Goal: Task Accomplishment & Management: Manage account settings

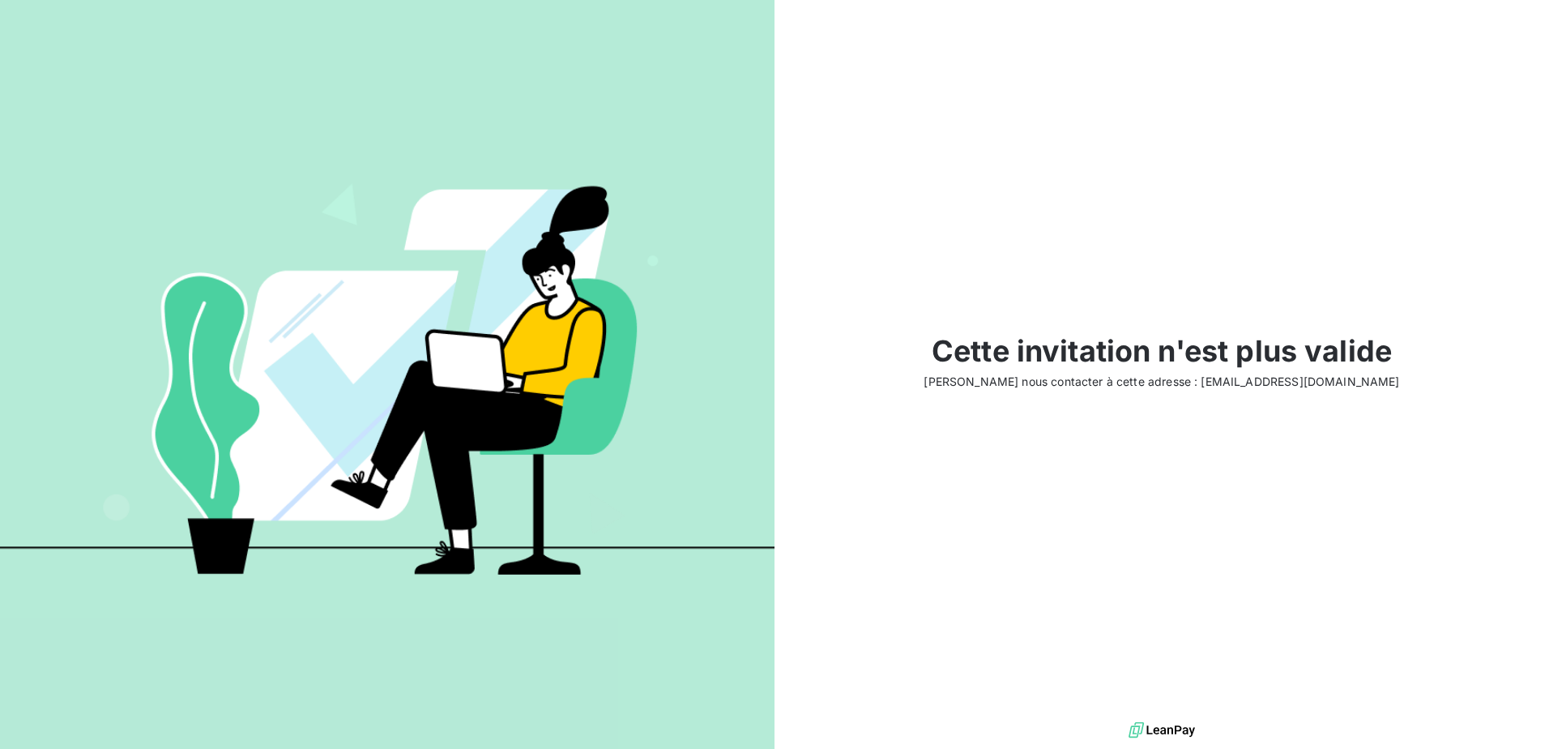
click at [1243, 393] on div "Cette invitation n'est plus valide Veuillez nous contacter à cette adresse : su…" at bounding box center [1162, 359] width 775 height 718
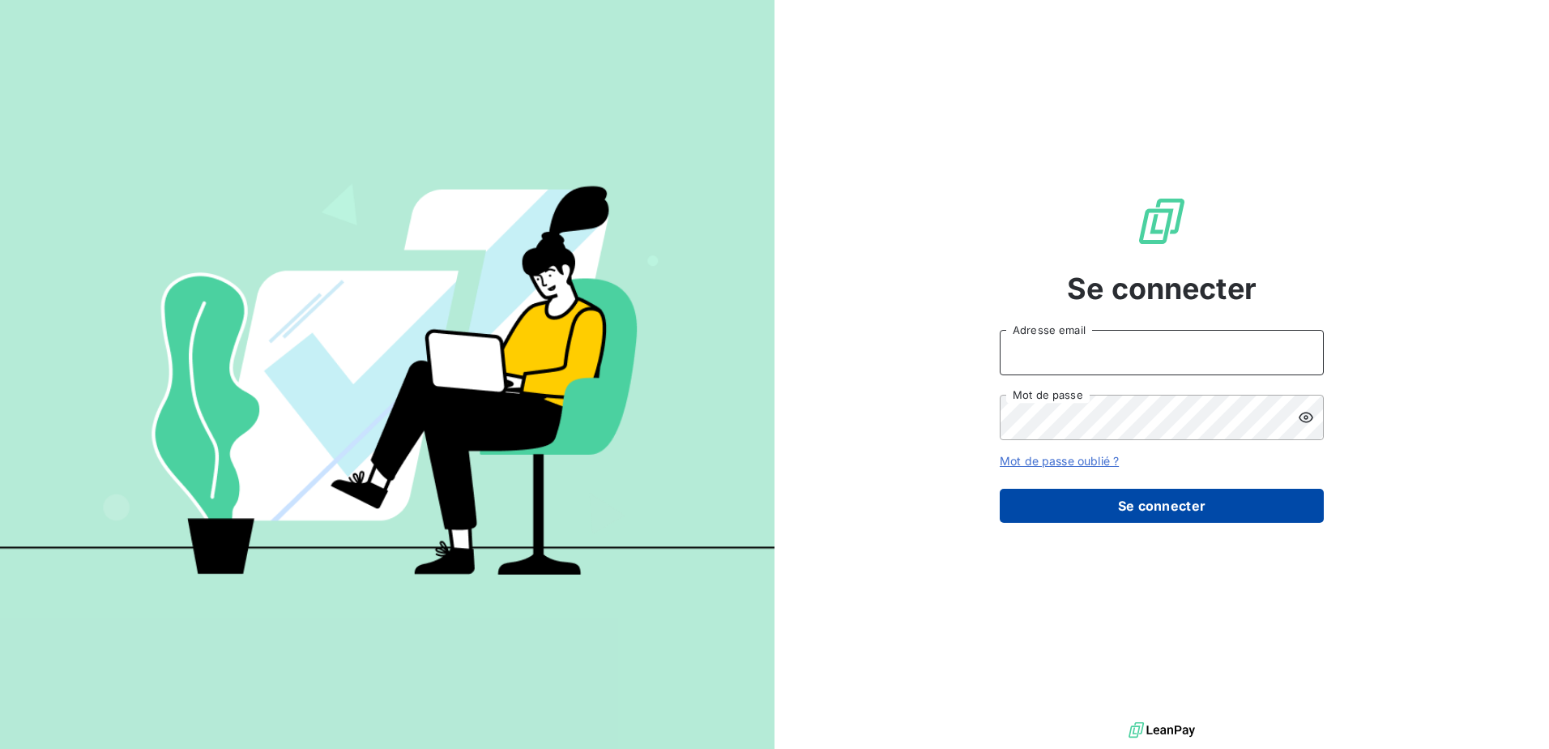
type input "ATRACH"
click at [1143, 499] on button "Se connecter" at bounding box center [1162, 506] width 324 height 34
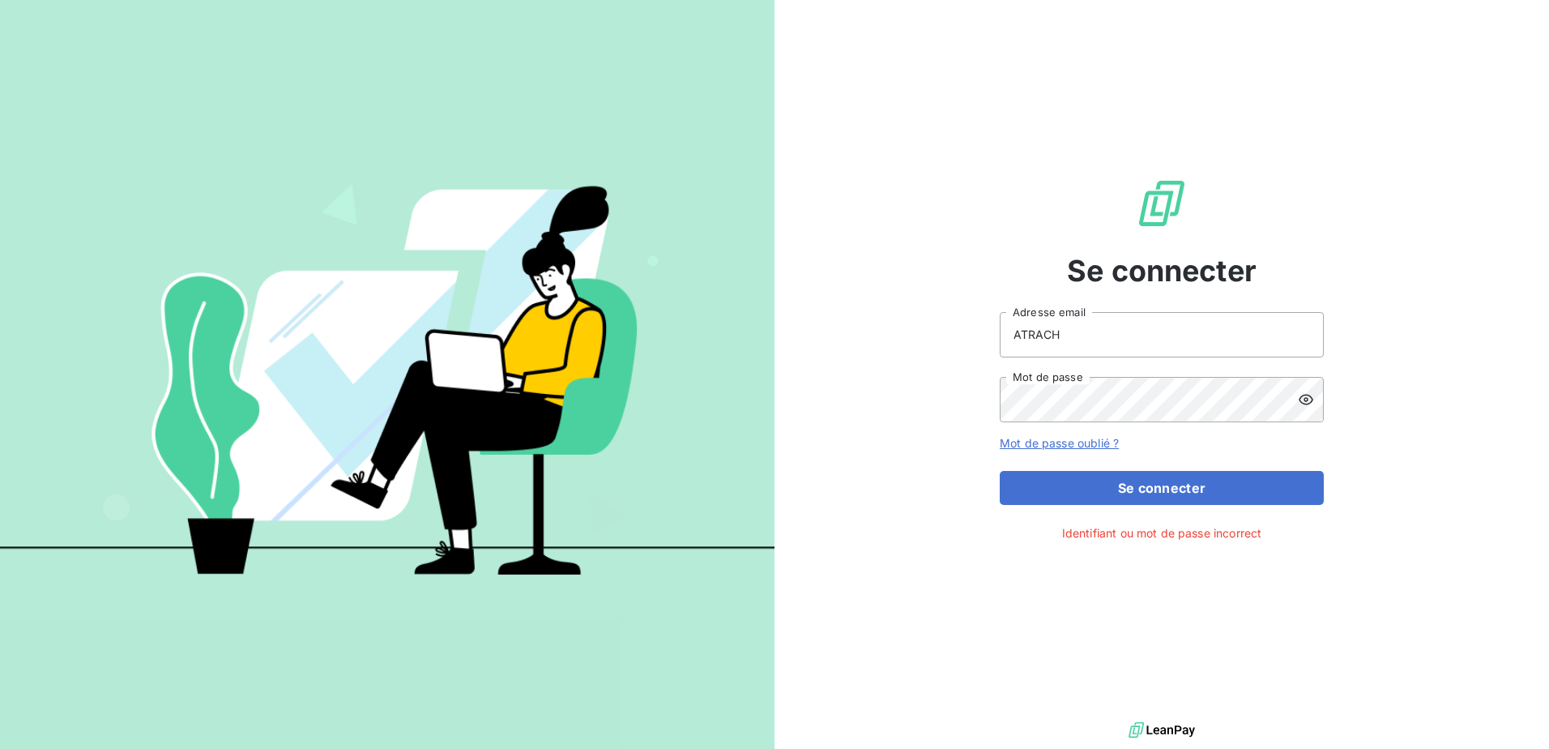
click at [1304, 402] on icon at bounding box center [1306, 399] width 16 height 16
click at [1088, 352] on input "ATRACH" at bounding box center [1162, 334] width 324 height 45
click at [1073, 447] on link "Mot de passe oublié ?" at bounding box center [1059, 443] width 119 height 14
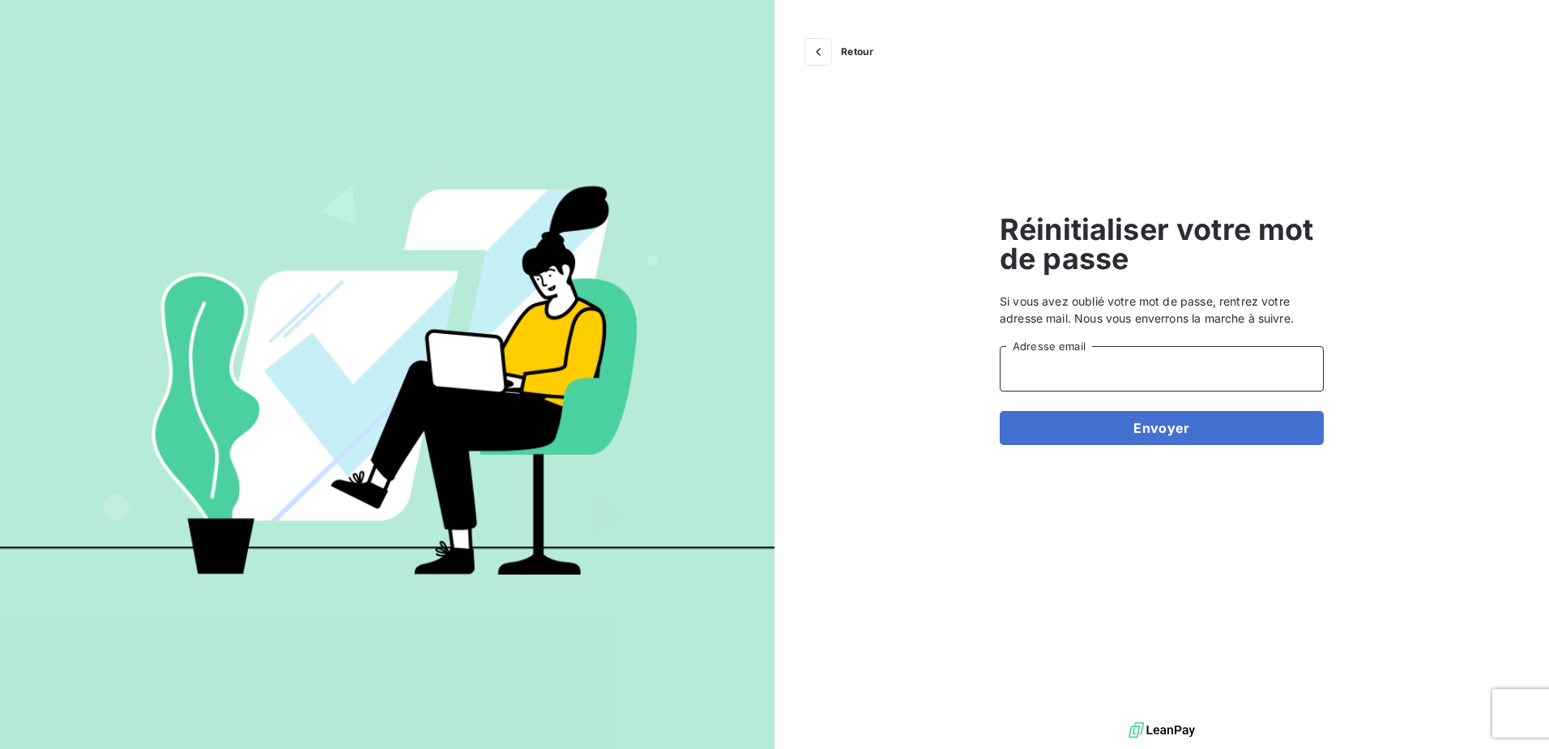
click at [1099, 365] on input "Adresse email" at bounding box center [1162, 368] width 324 height 45
type input "comptabilite@dumont-francecave.com"
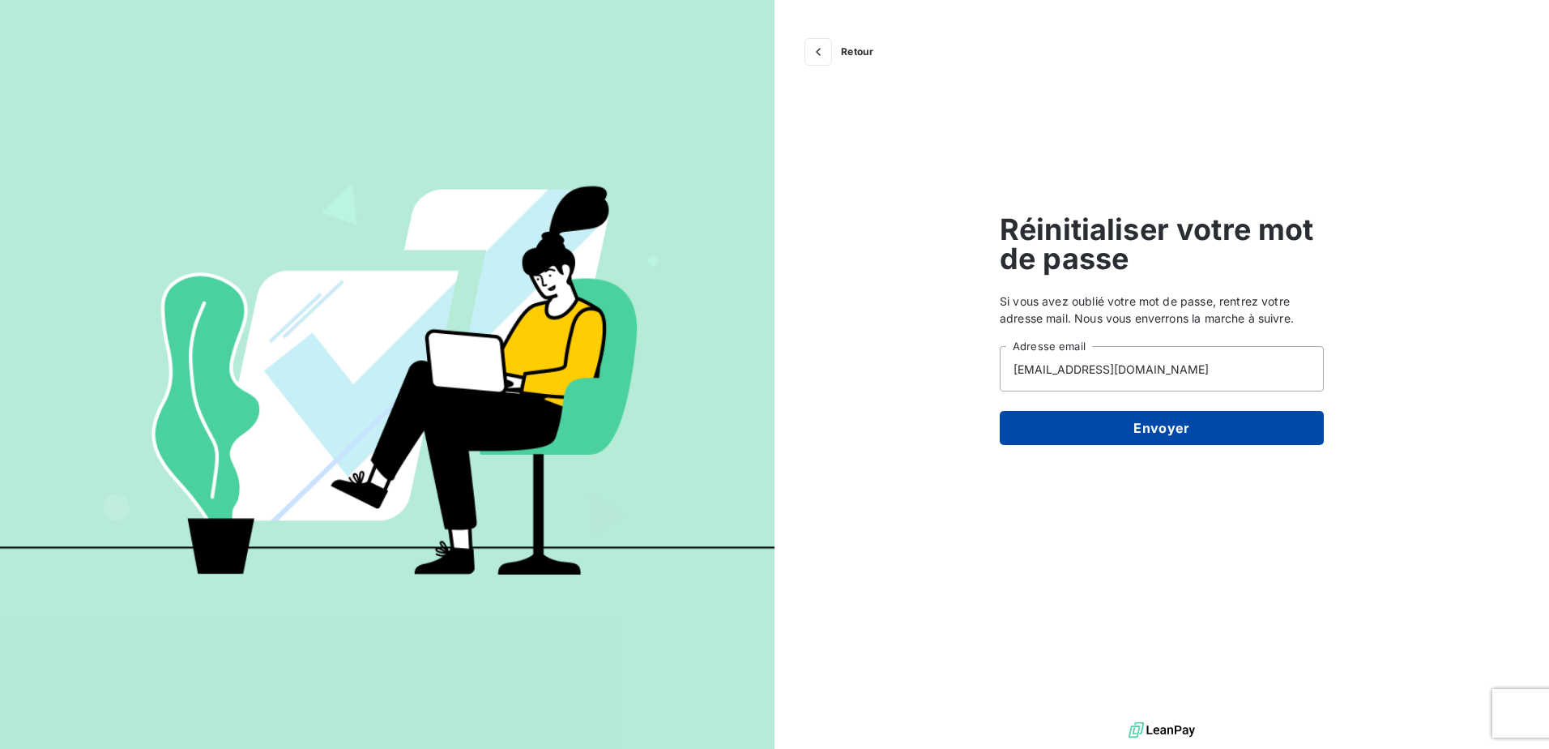
click at [1163, 441] on button "Envoyer" at bounding box center [1162, 428] width 324 height 34
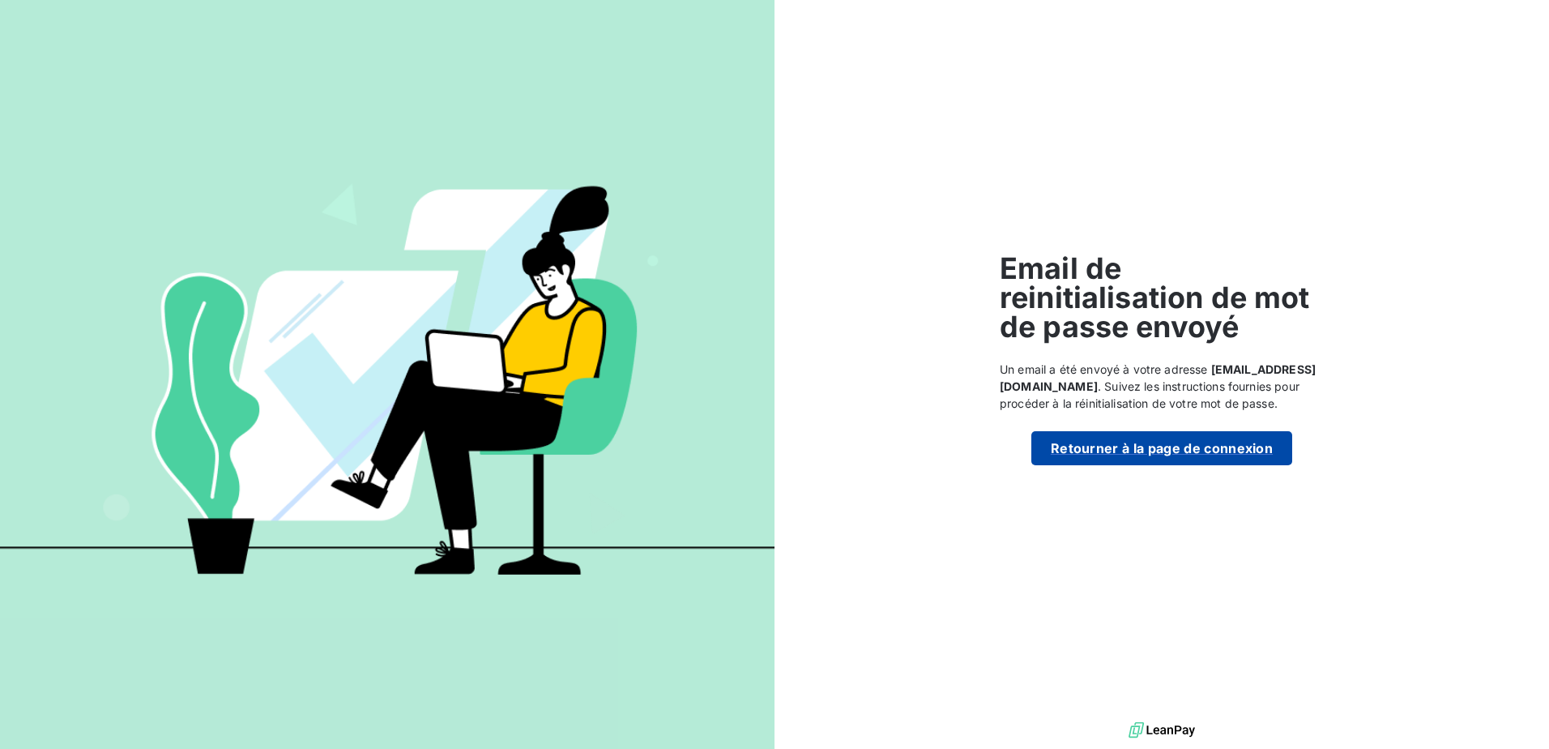
click at [1155, 464] on button "Retourner à la page de connexion" at bounding box center [1161, 448] width 261 height 34
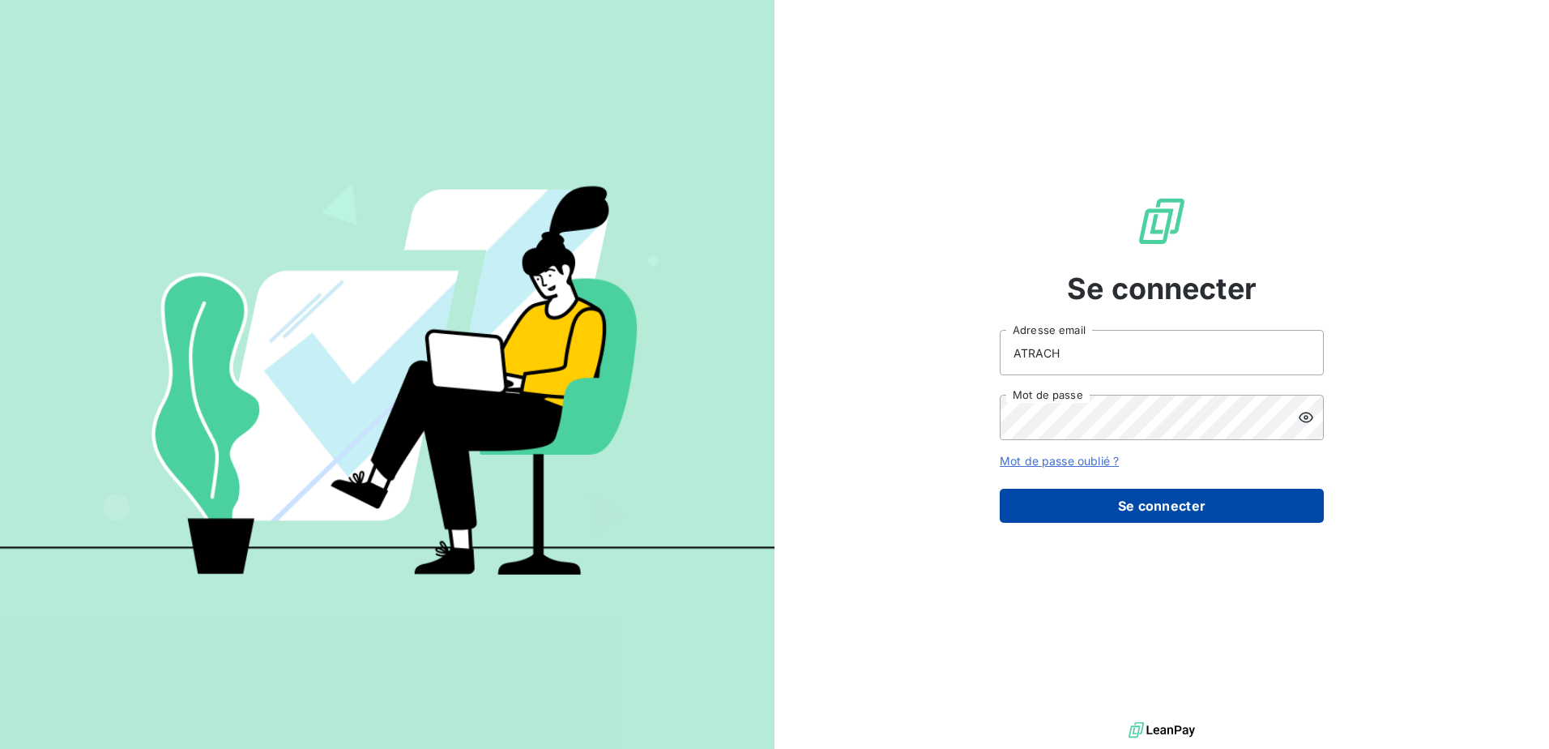
click at [1219, 493] on button "Se connecter" at bounding box center [1162, 506] width 324 height 34
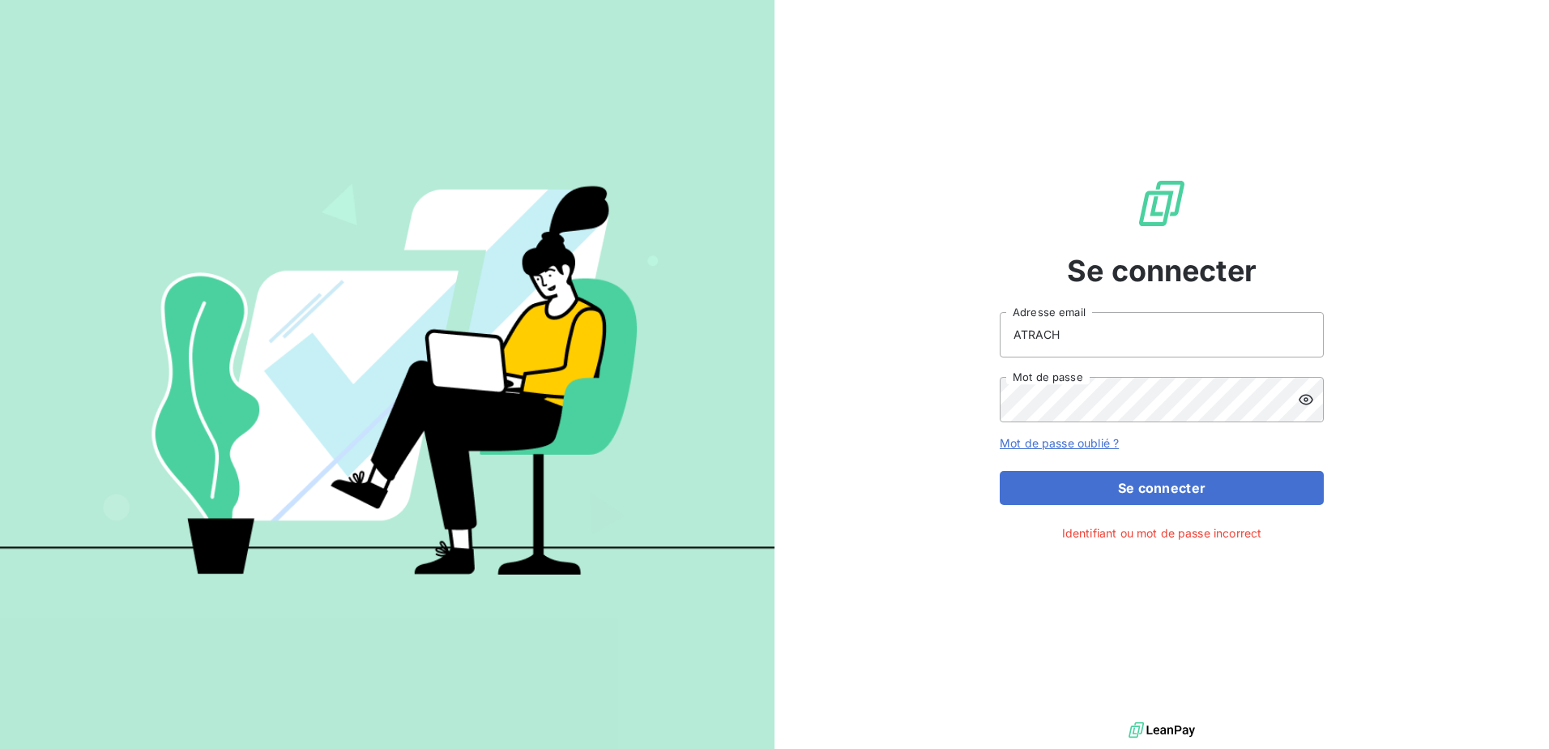
click at [1313, 403] on icon at bounding box center [1306, 399] width 16 height 16
click at [909, 412] on div "Se connecter ATRACH Adresse email Mot de passe Mot de passe oublié ? Se connect…" at bounding box center [1162, 359] width 775 height 718
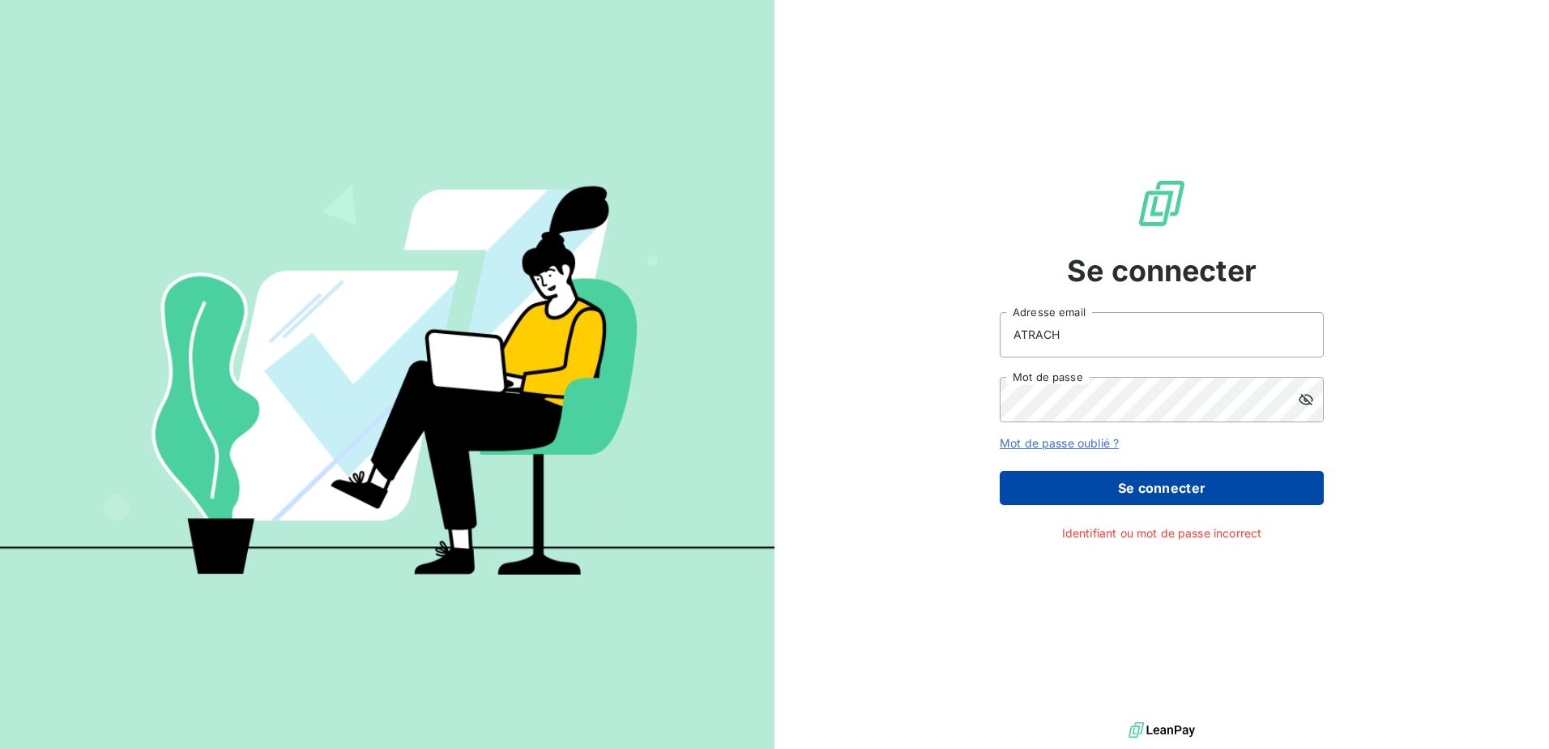
click at [1129, 481] on button "Se connecter" at bounding box center [1162, 488] width 324 height 34
click at [1143, 483] on button "Se connecter" at bounding box center [1162, 488] width 324 height 34
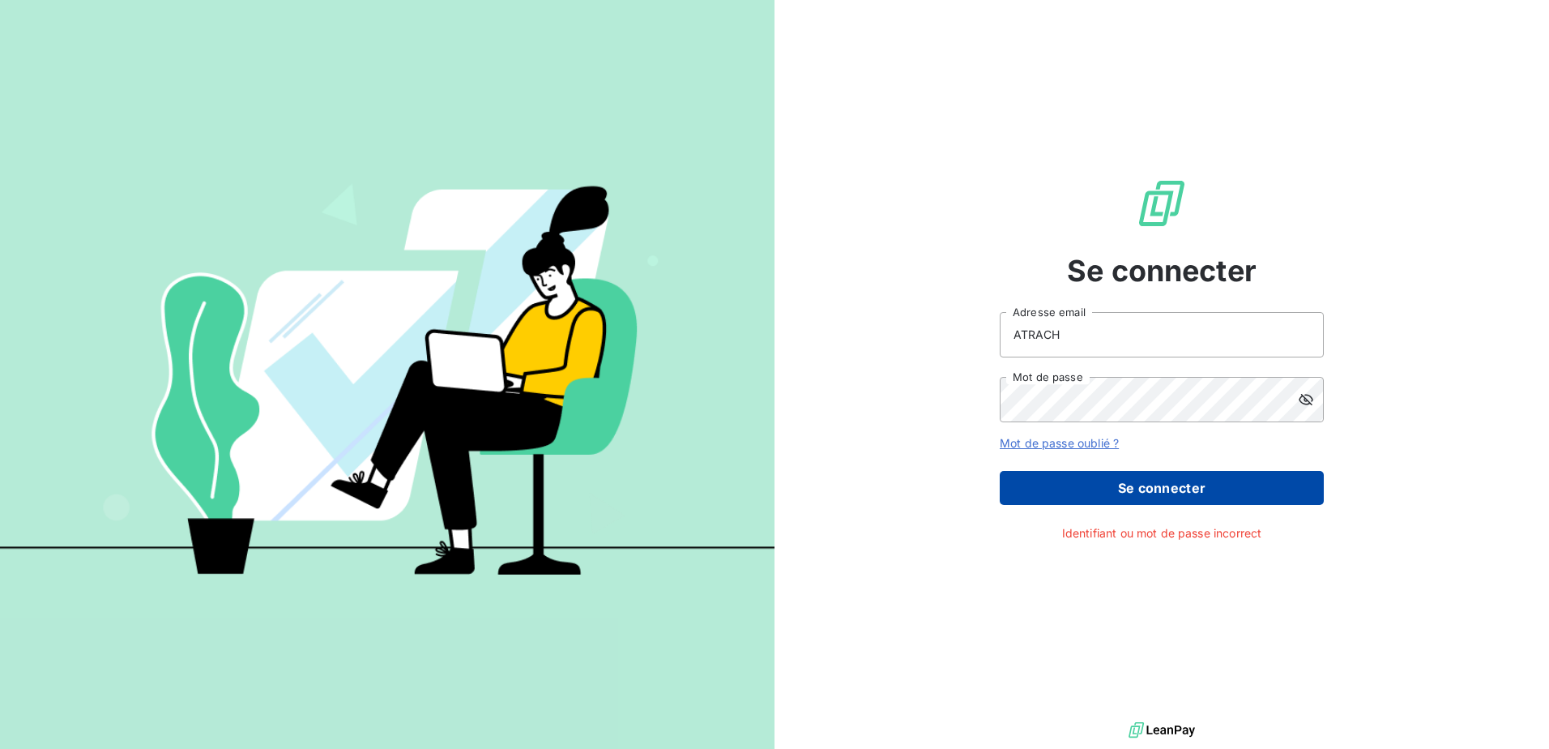
click at [1143, 483] on button "Se connecter" at bounding box center [1162, 488] width 324 height 34
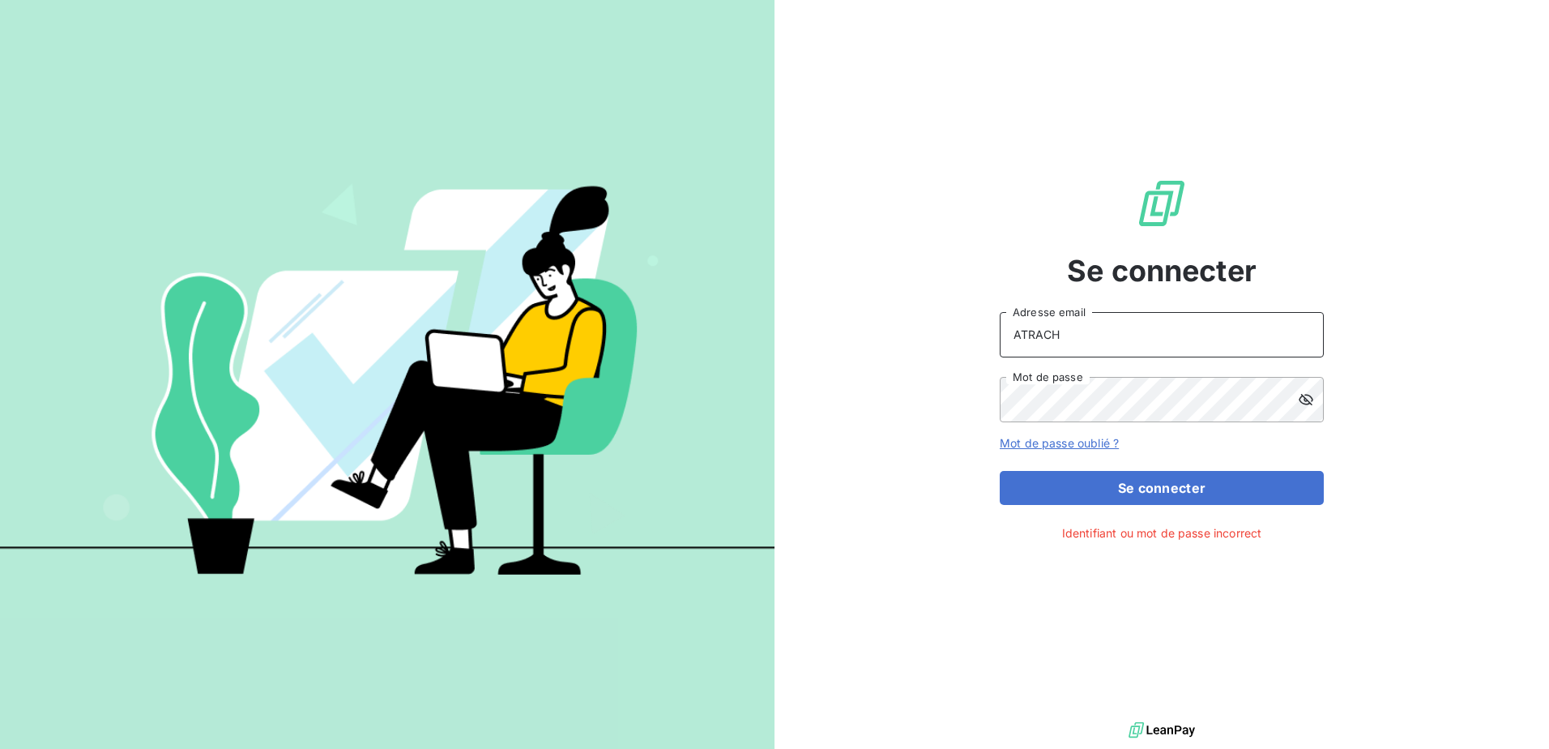
drag, startPoint x: 881, startPoint y: 380, endPoint x: 859, endPoint y: 383, distance: 22.1
click at [859, 383] on div "Se connecter ATRACH Adresse email Mot de passe Mot de passe oublié ? Se connect…" at bounding box center [1162, 359] width 775 height 718
type input "comptabilite@dumont-francecave.com"
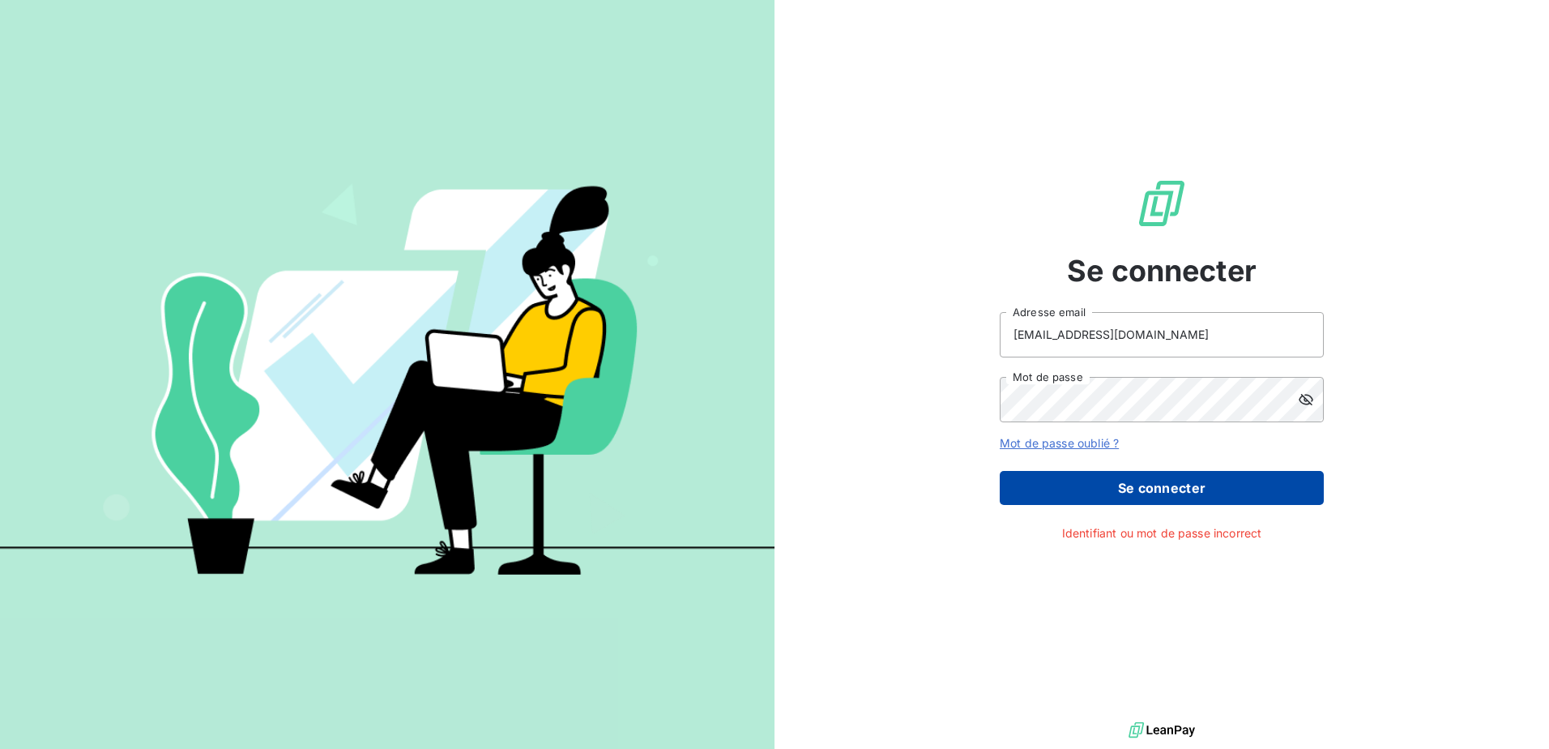
click at [1155, 477] on button "Se connecter" at bounding box center [1162, 488] width 324 height 34
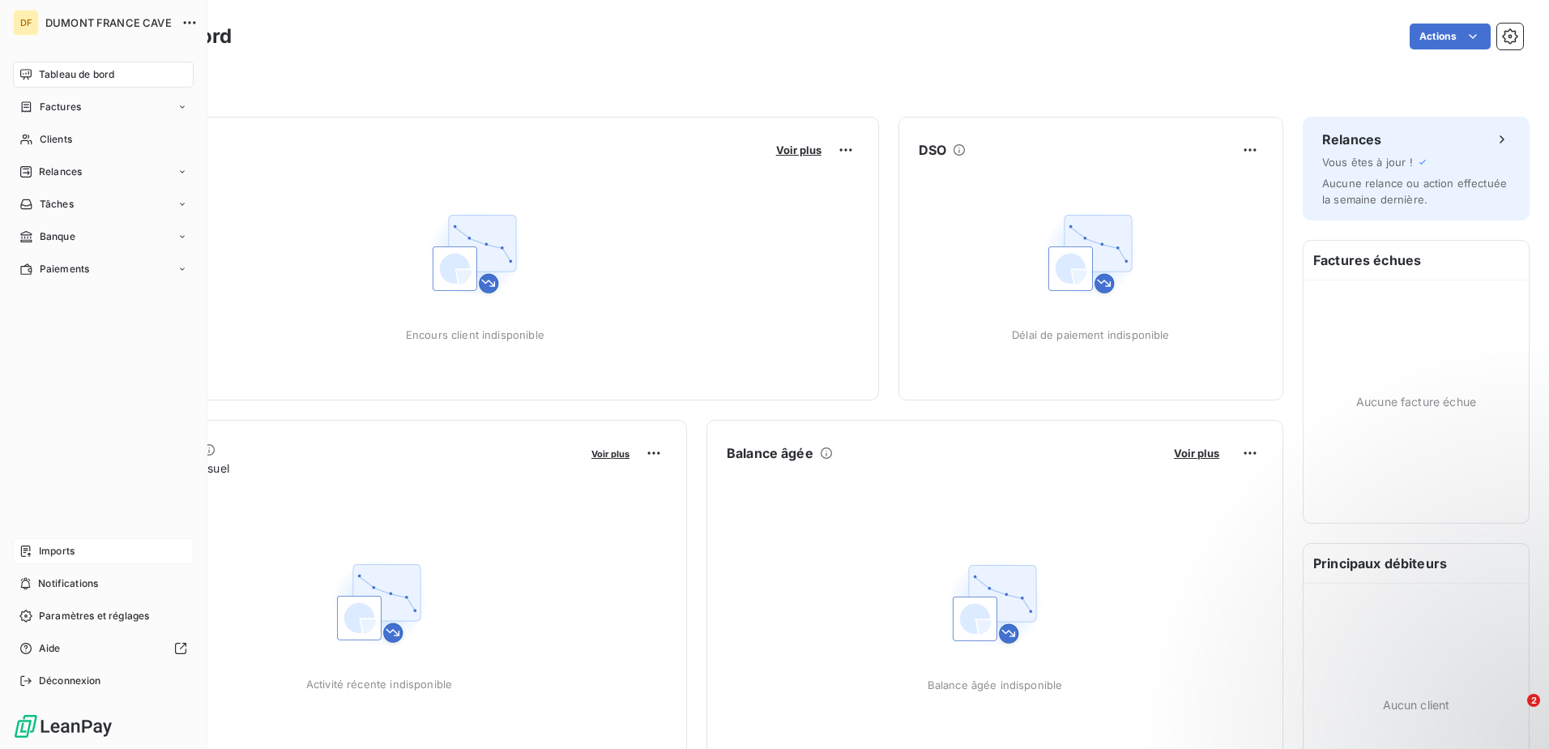
click at [85, 549] on div "Imports" at bounding box center [103, 551] width 181 height 26
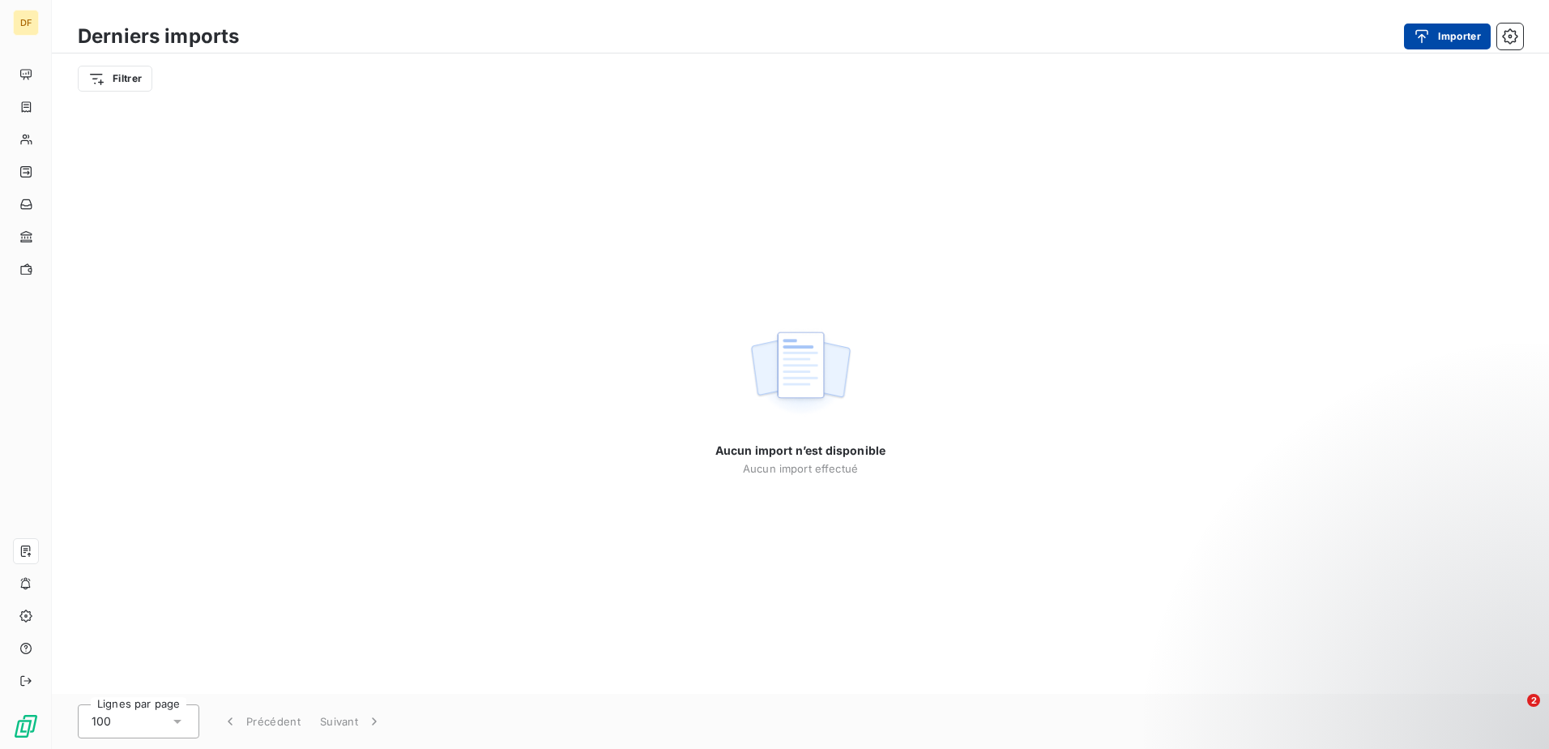
click at [1447, 34] on button "Importer" at bounding box center [1447, 36] width 87 height 26
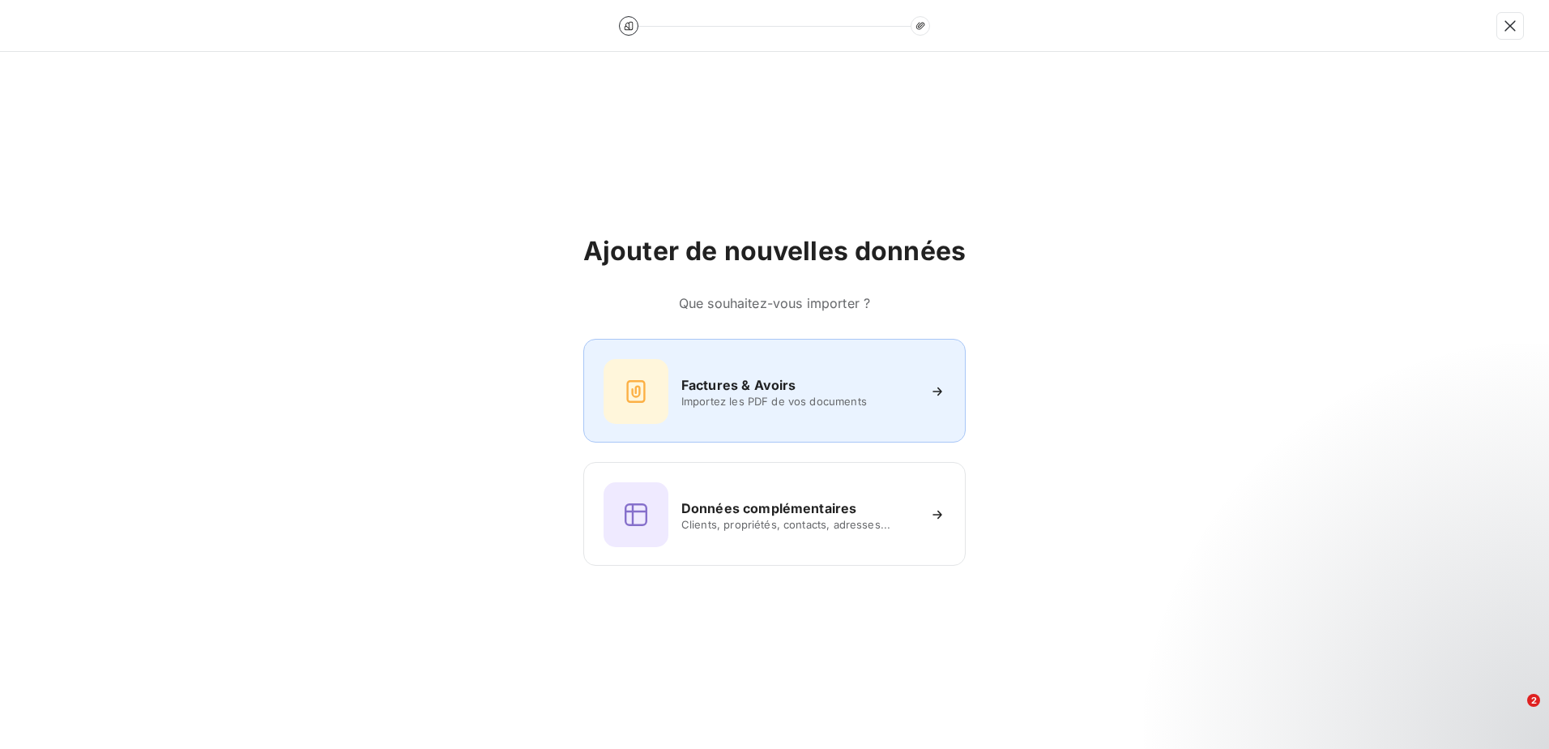
click at [846, 399] on span "Importez les PDF de vos documents" at bounding box center [798, 401] width 235 height 13
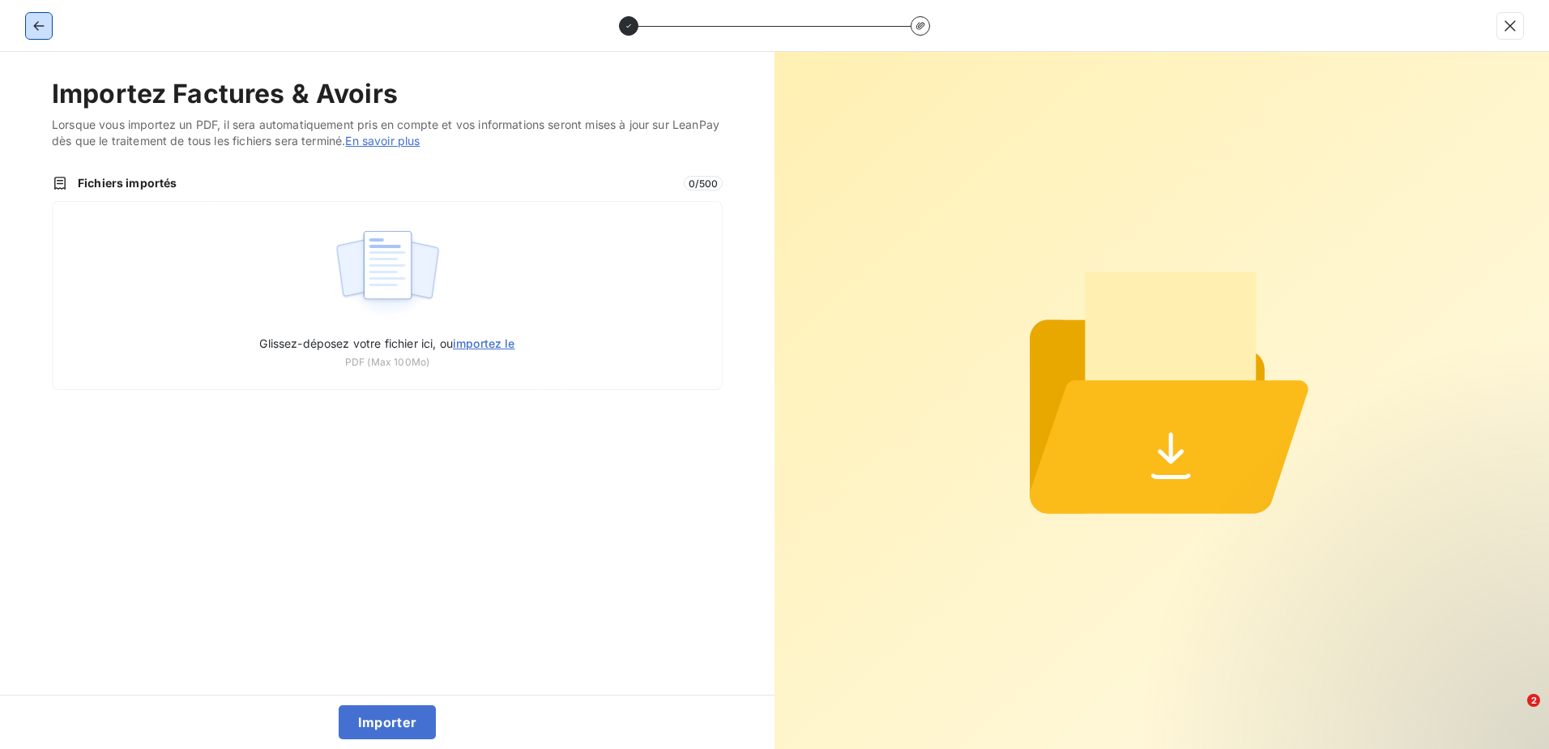
click at [47, 28] on button "button" at bounding box center [39, 26] width 26 height 26
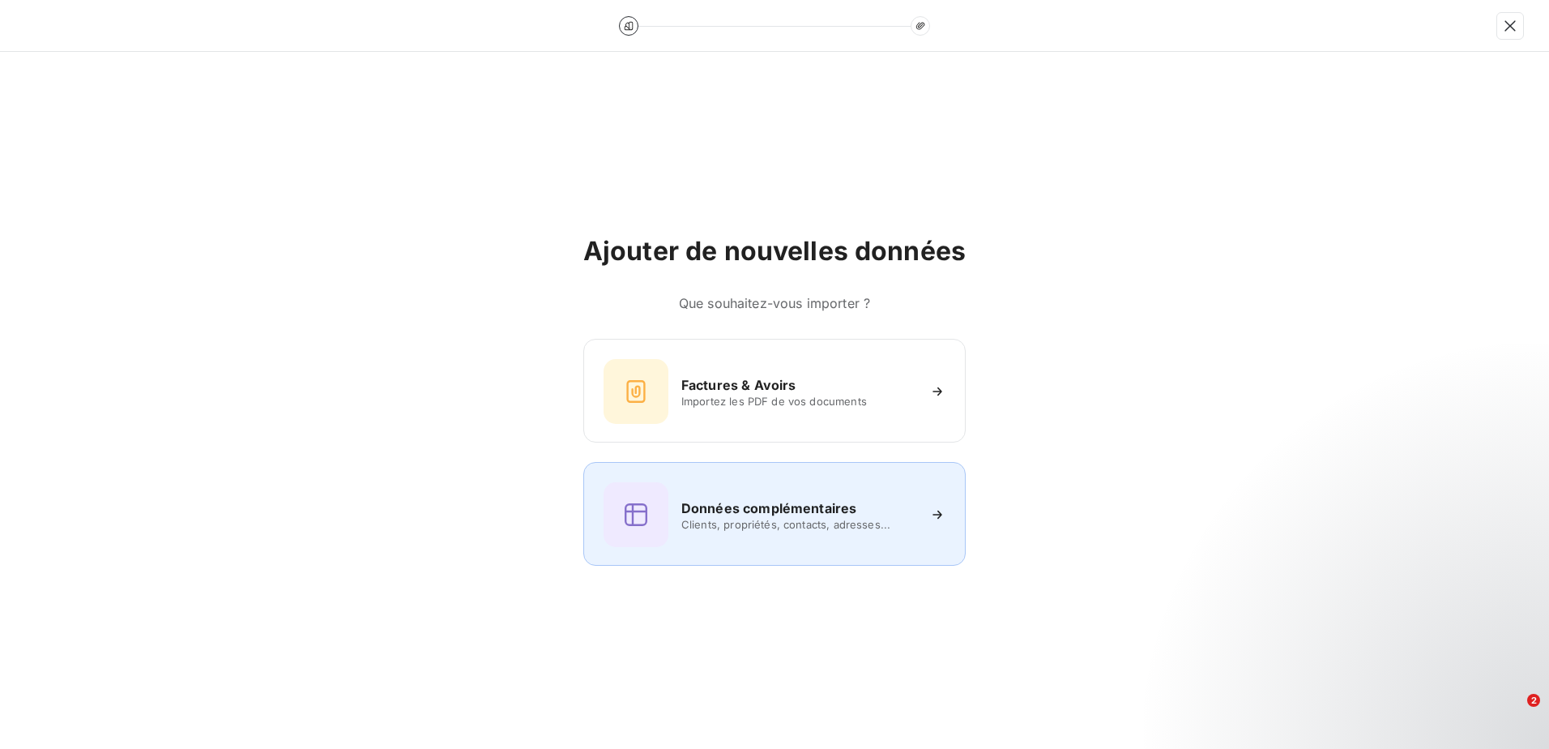
click at [829, 522] on span "Clients, propriétés, contacts, adresses..." at bounding box center [798, 524] width 235 height 13
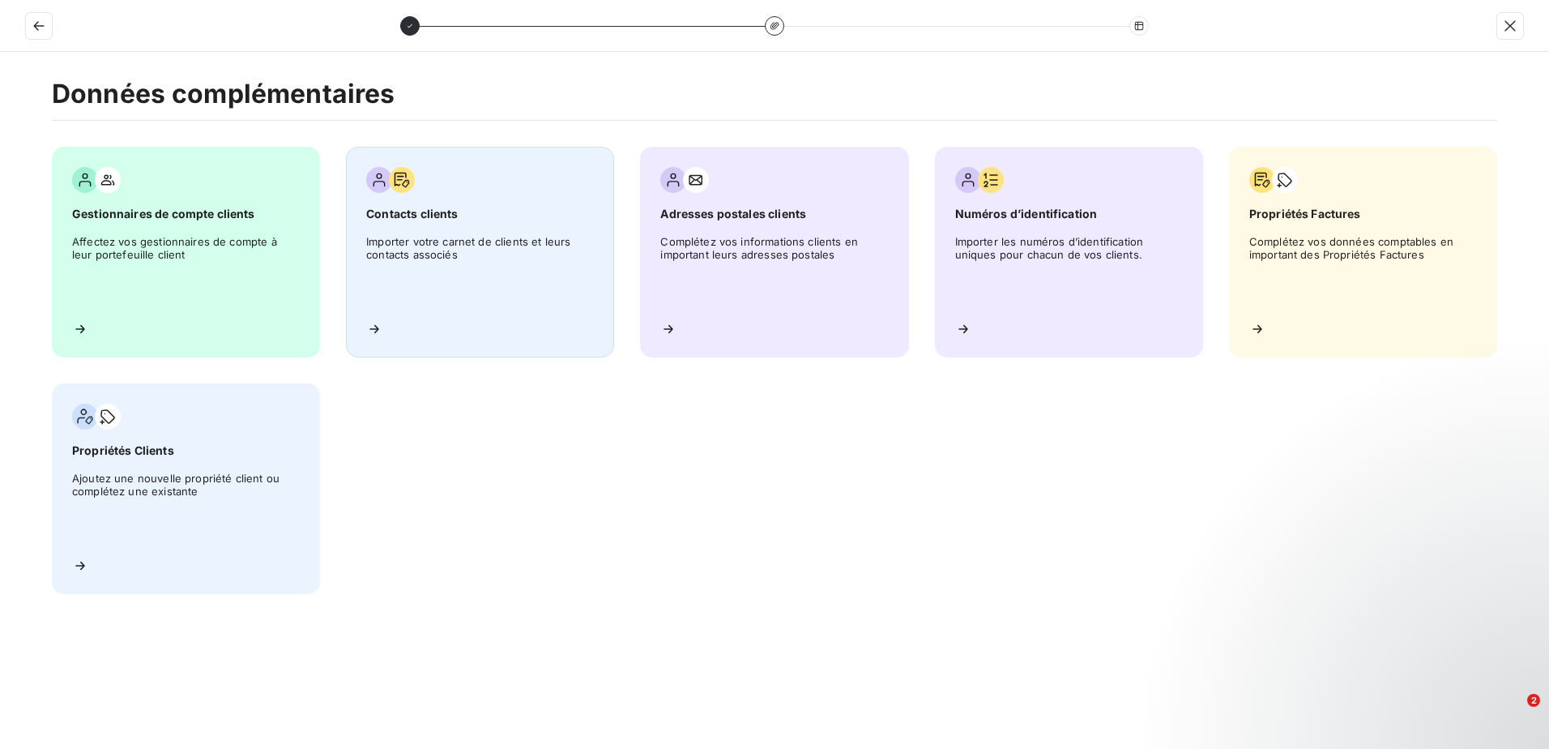
click at [486, 282] on span "Importer votre carnet de clients et leurs contacts associés" at bounding box center [480, 271] width 228 height 73
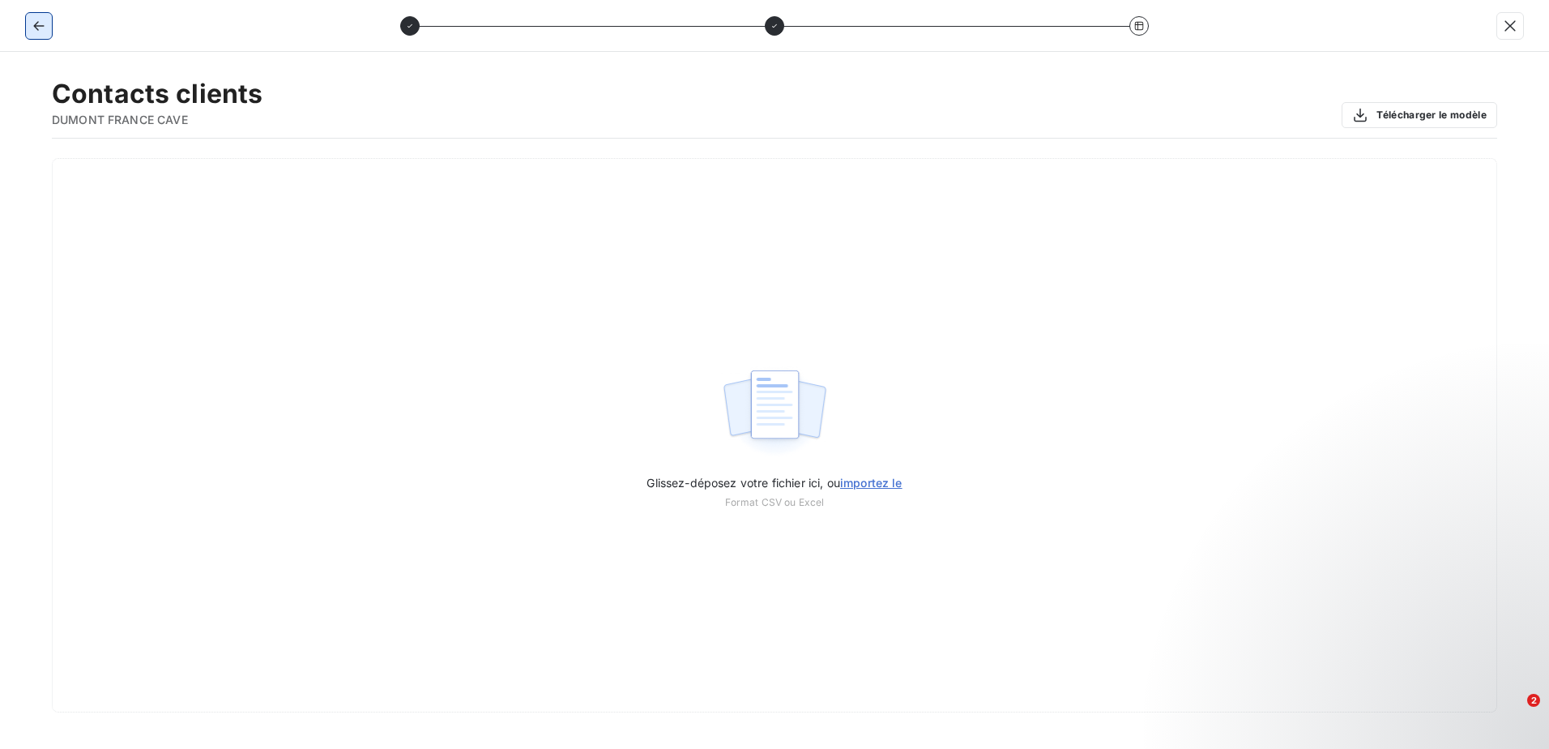
click at [41, 25] on icon "button" at bounding box center [38, 26] width 11 height 10
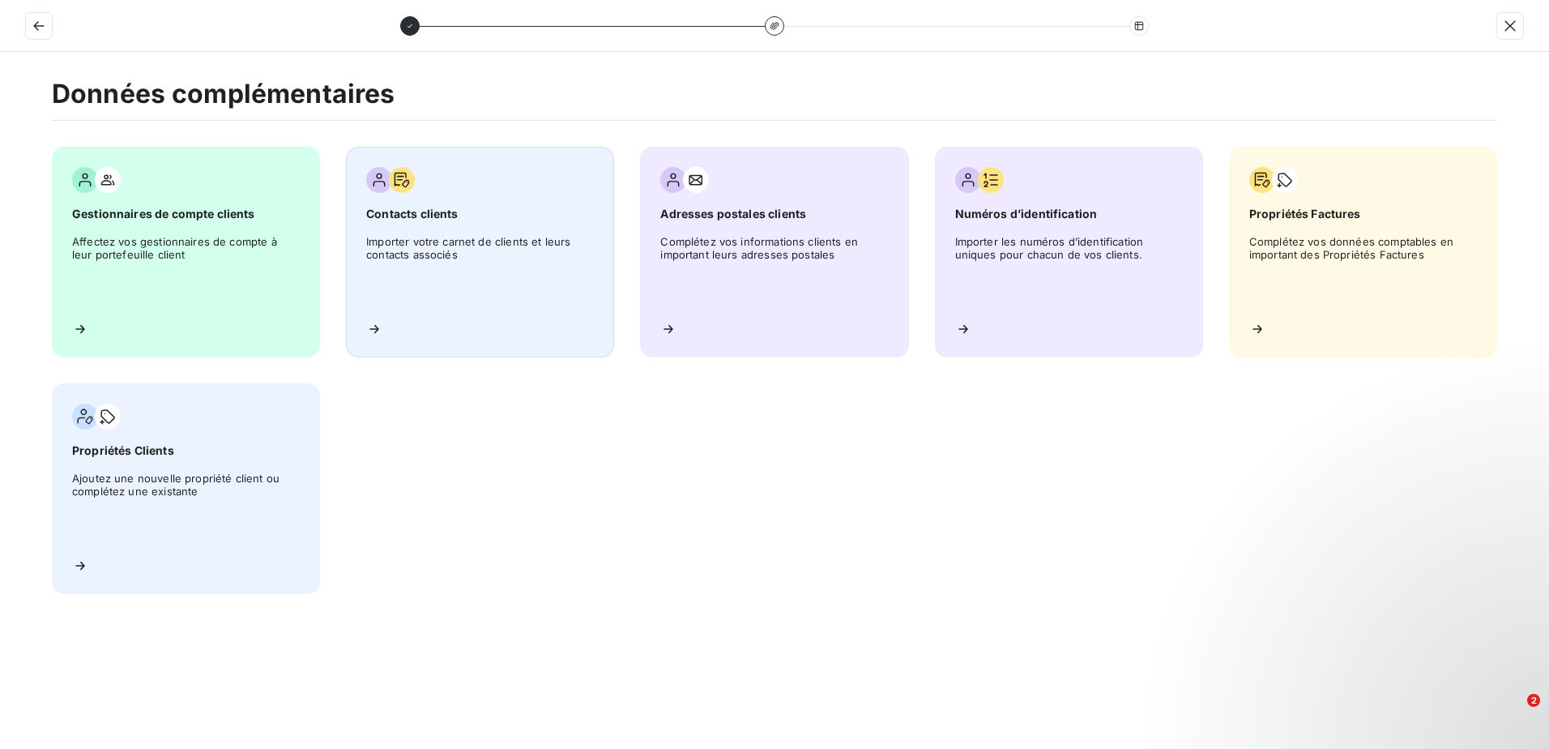
click at [493, 277] on span "Importer votre carnet de clients et leurs contacts associés" at bounding box center [480, 271] width 228 height 73
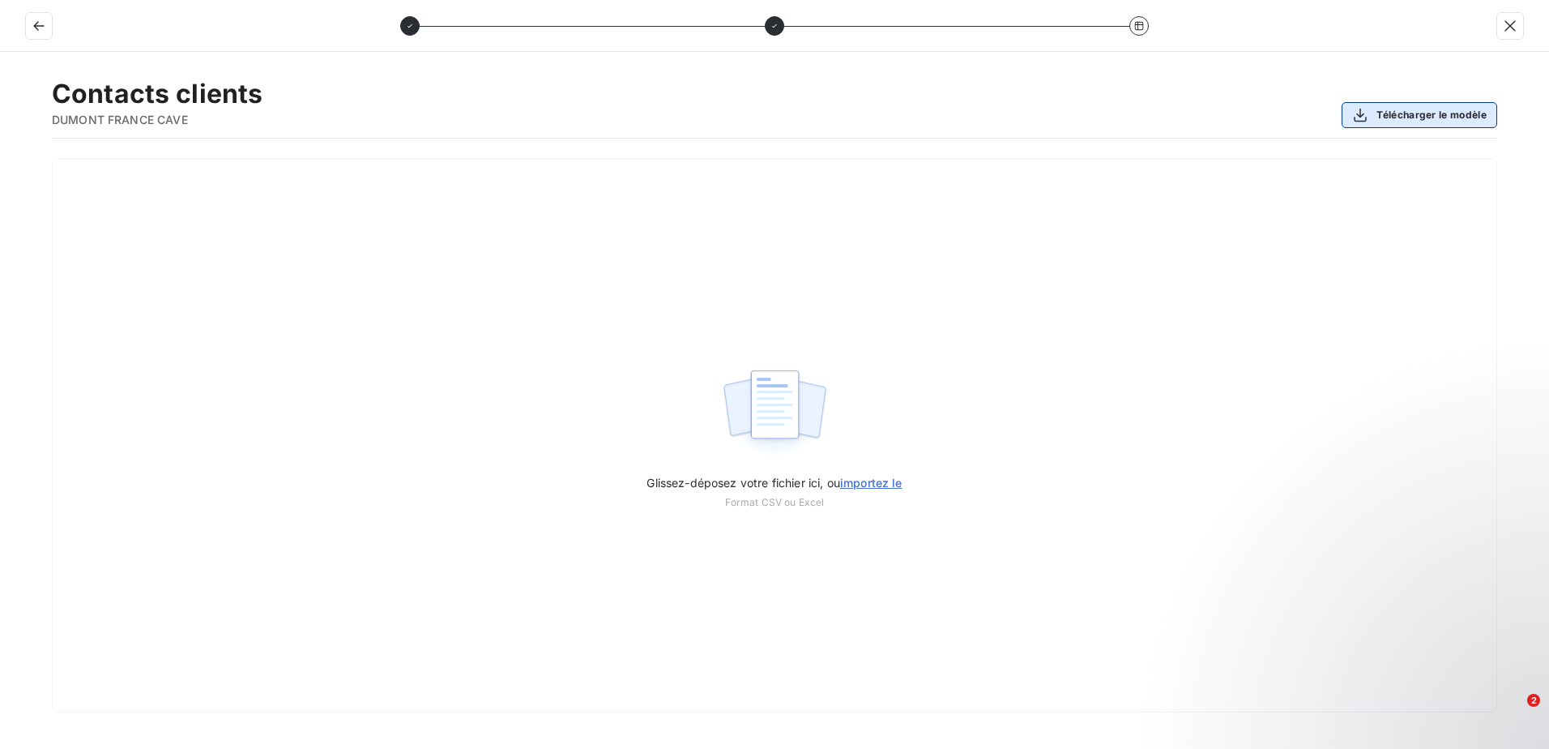
click at [1448, 115] on button "Télécharger le modèle" at bounding box center [1420, 115] width 156 height 26
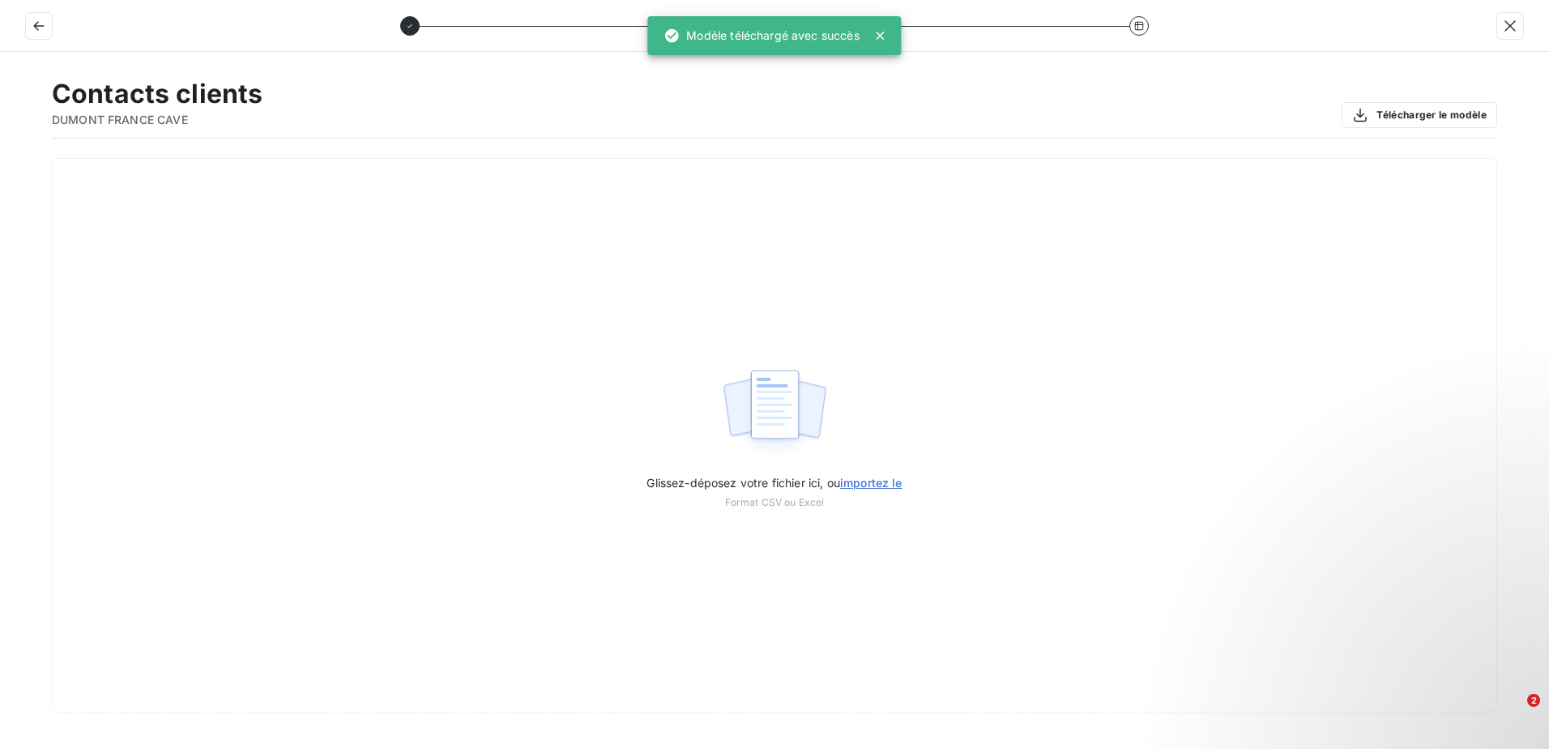
click at [1167, 99] on div "Contacts clients DUMONT FRANCE CAVE Télécharger le modèle" at bounding box center [774, 108] width 1445 height 61
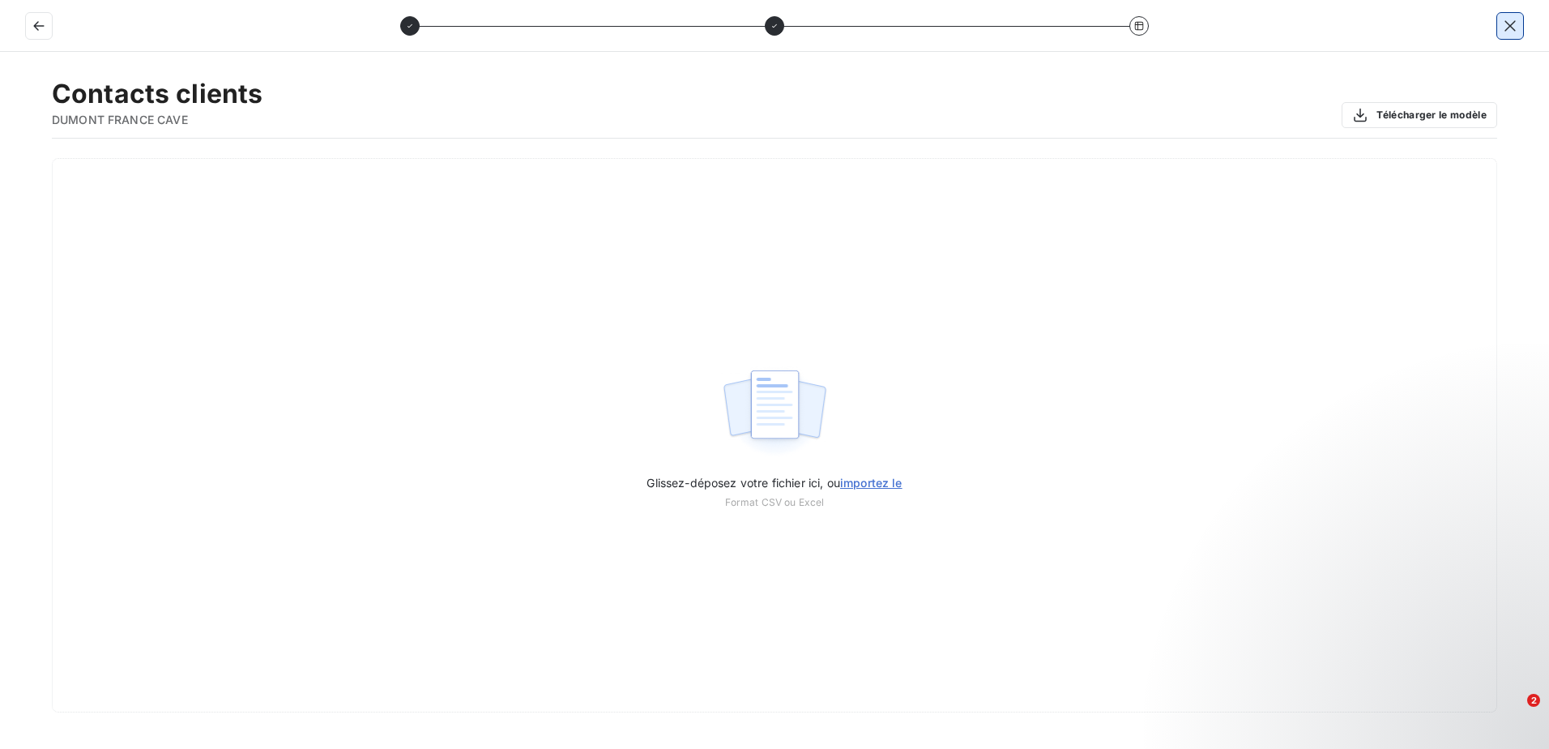
click at [1515, 26] on icon "button" at bounding box center [1510, 26] width 16 height 16
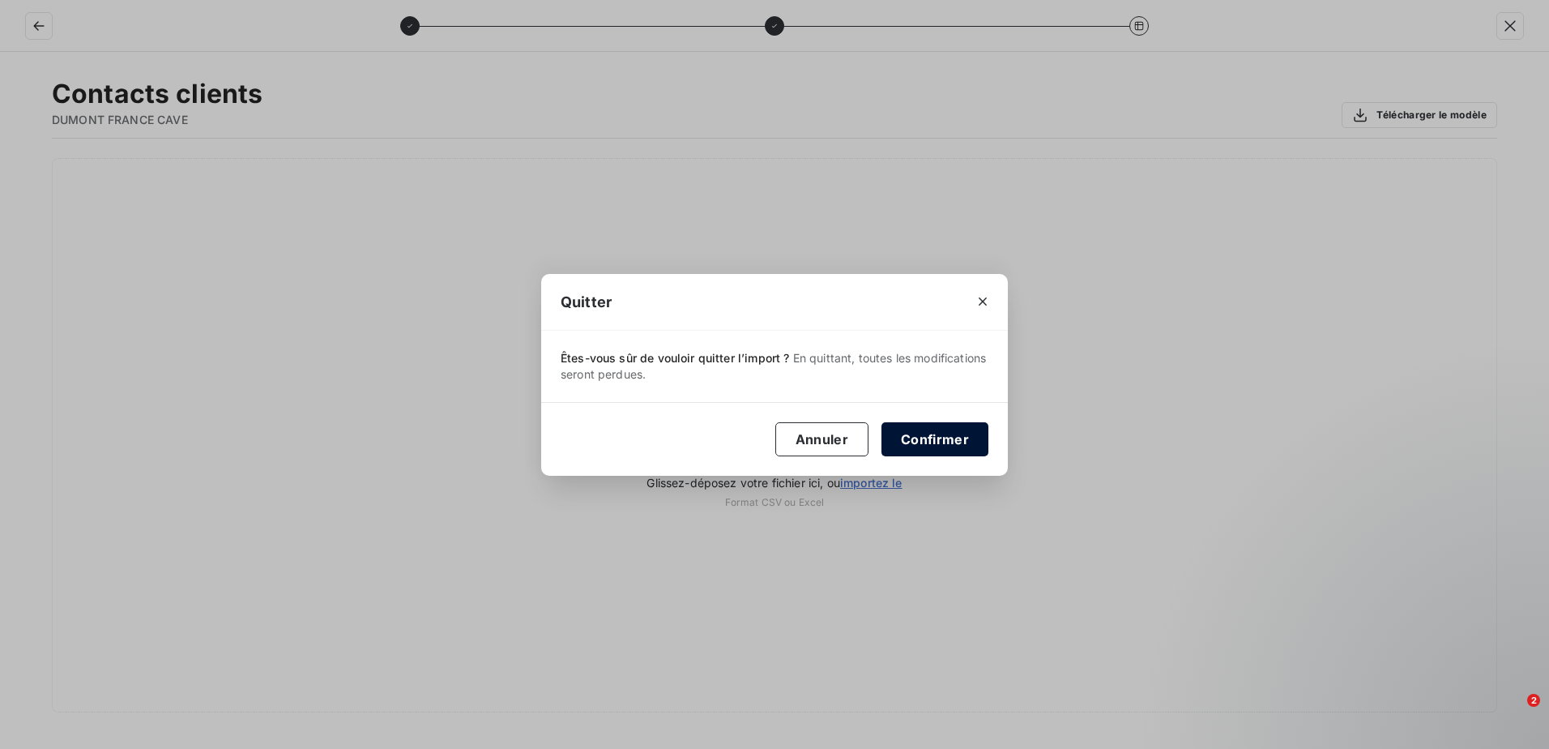
click at [927, 447] on button "Confirmer" at bounding box center [934, 439] width 107 height 34
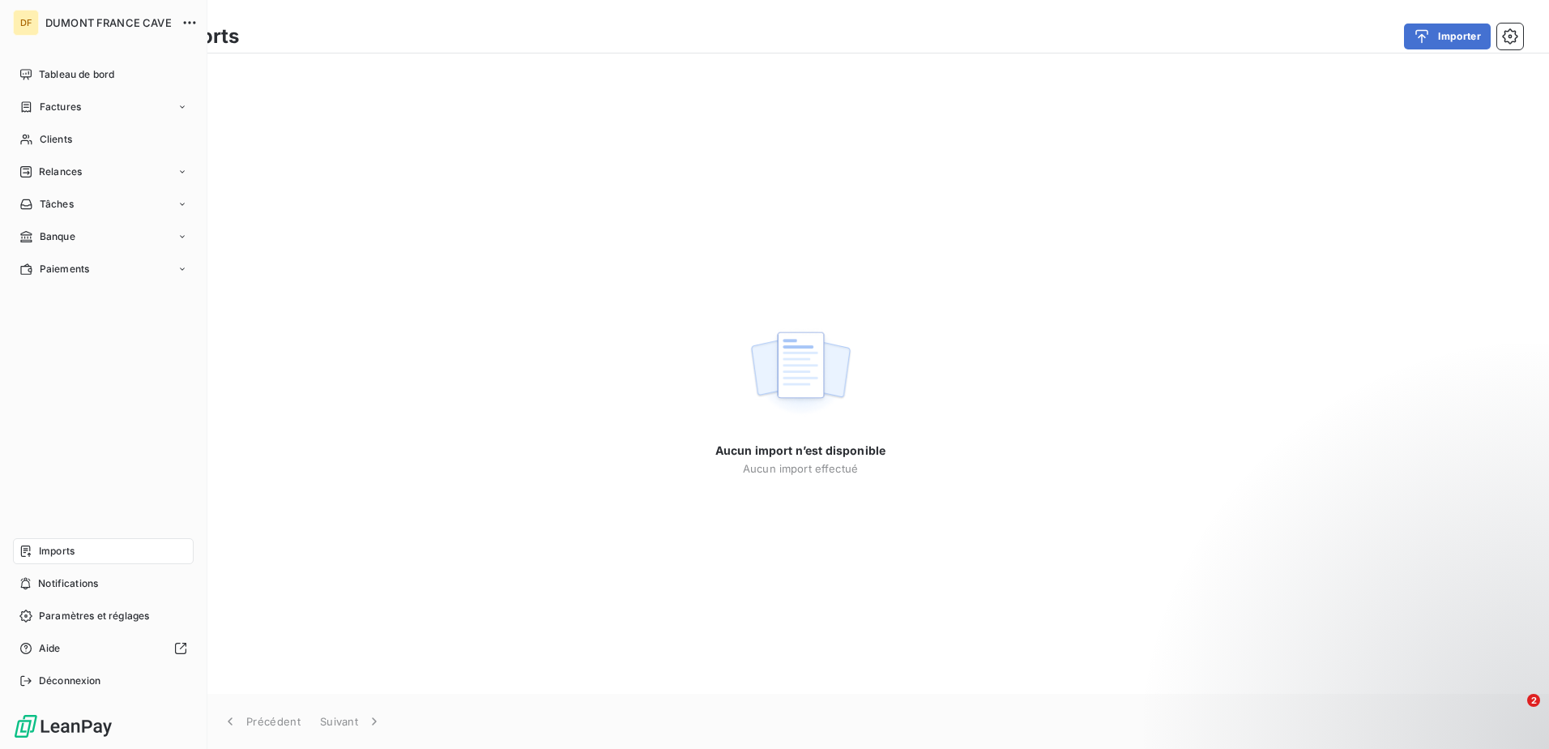
click at [105, 22] on span "DUMONT FRANCE CAVE" at bounding box center [108, 22] width 126 height 13
click at [75, 74] on span "Tableau de bord" at bounding box center [76, 74] width 75 height 15
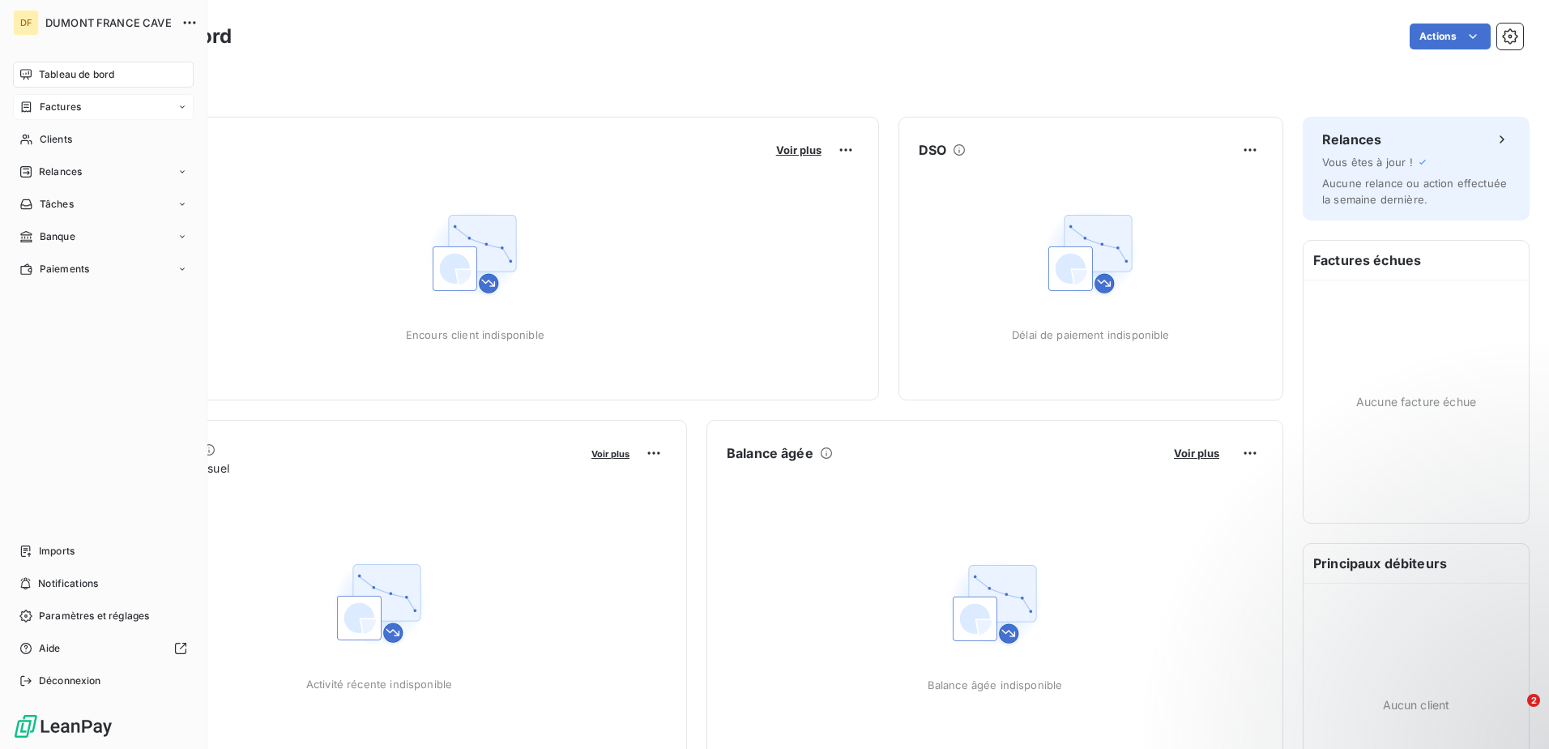
click at [75, 110] on span "Factures" at bounding box center [60, 107] width 41 height 15
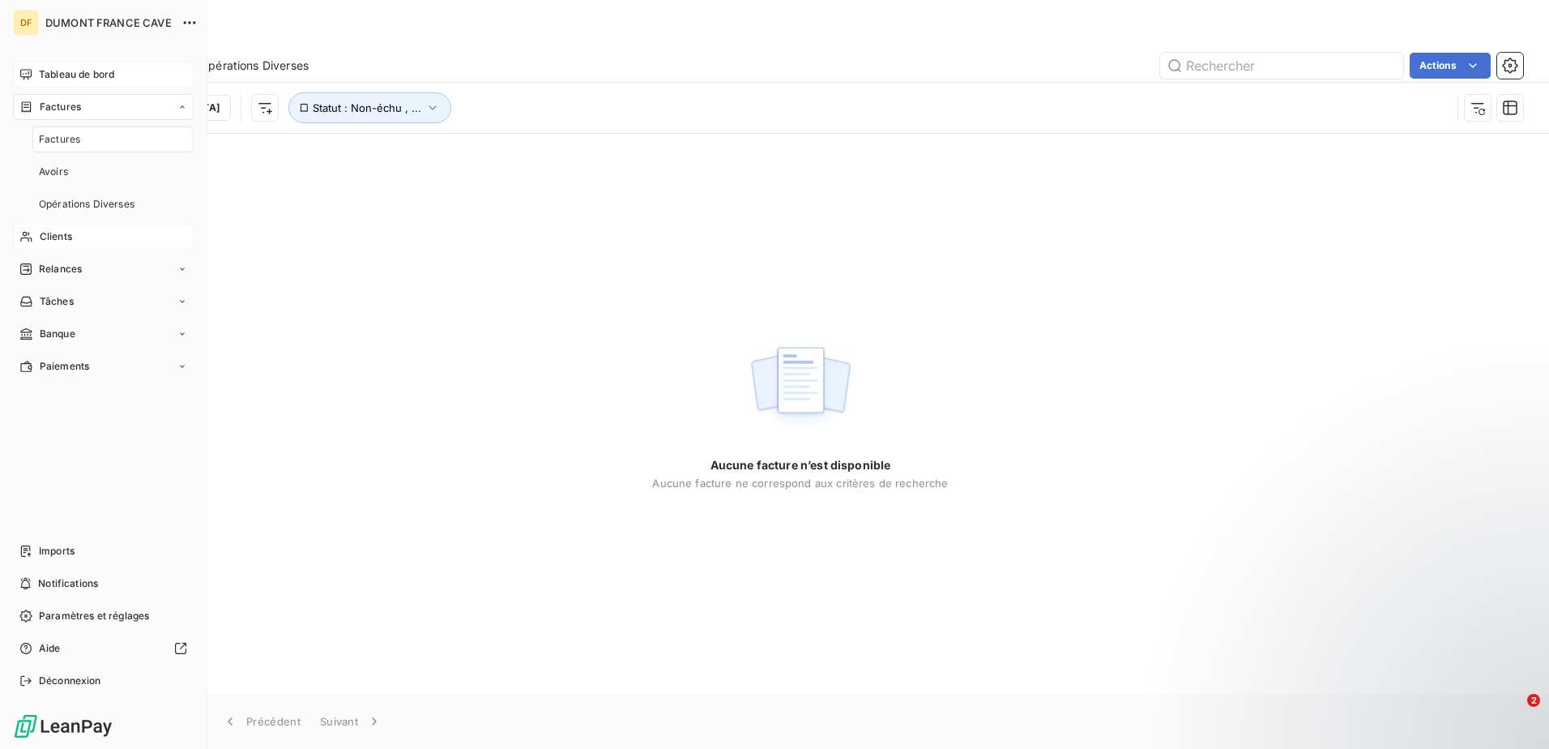
click at [89, 240] on div "Clients" at bounding box center [103, 237] width 181 height 26
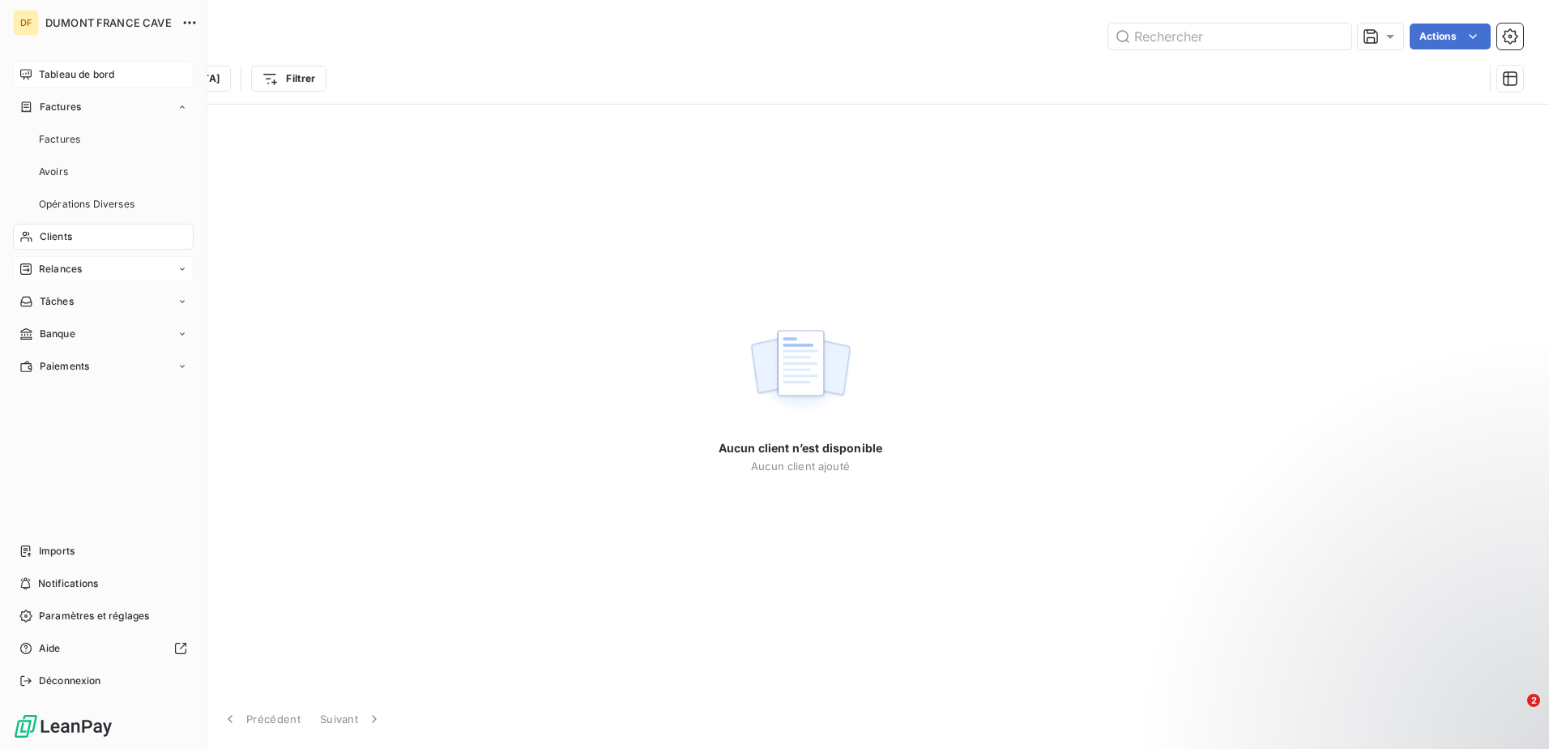
click at [87, 264] on div "Relances" at bounding box center [103, 269] width 181 height 26
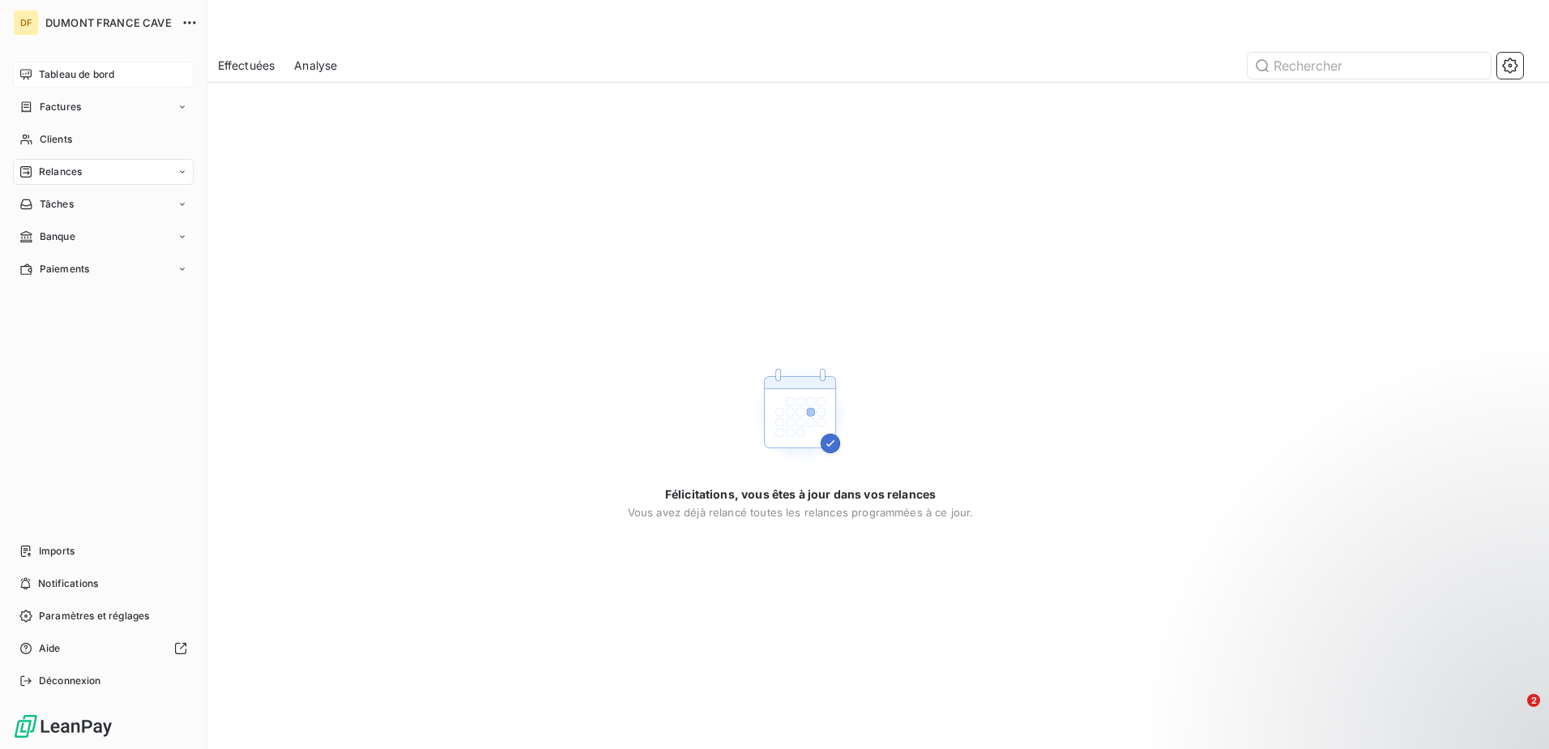
click at [82, 168] on span "Relances" at bounding box center [60, 171] width 43 height 15
click at [117, 176] on div "Relances" at bounding box center [103, 172] width 181 height 26
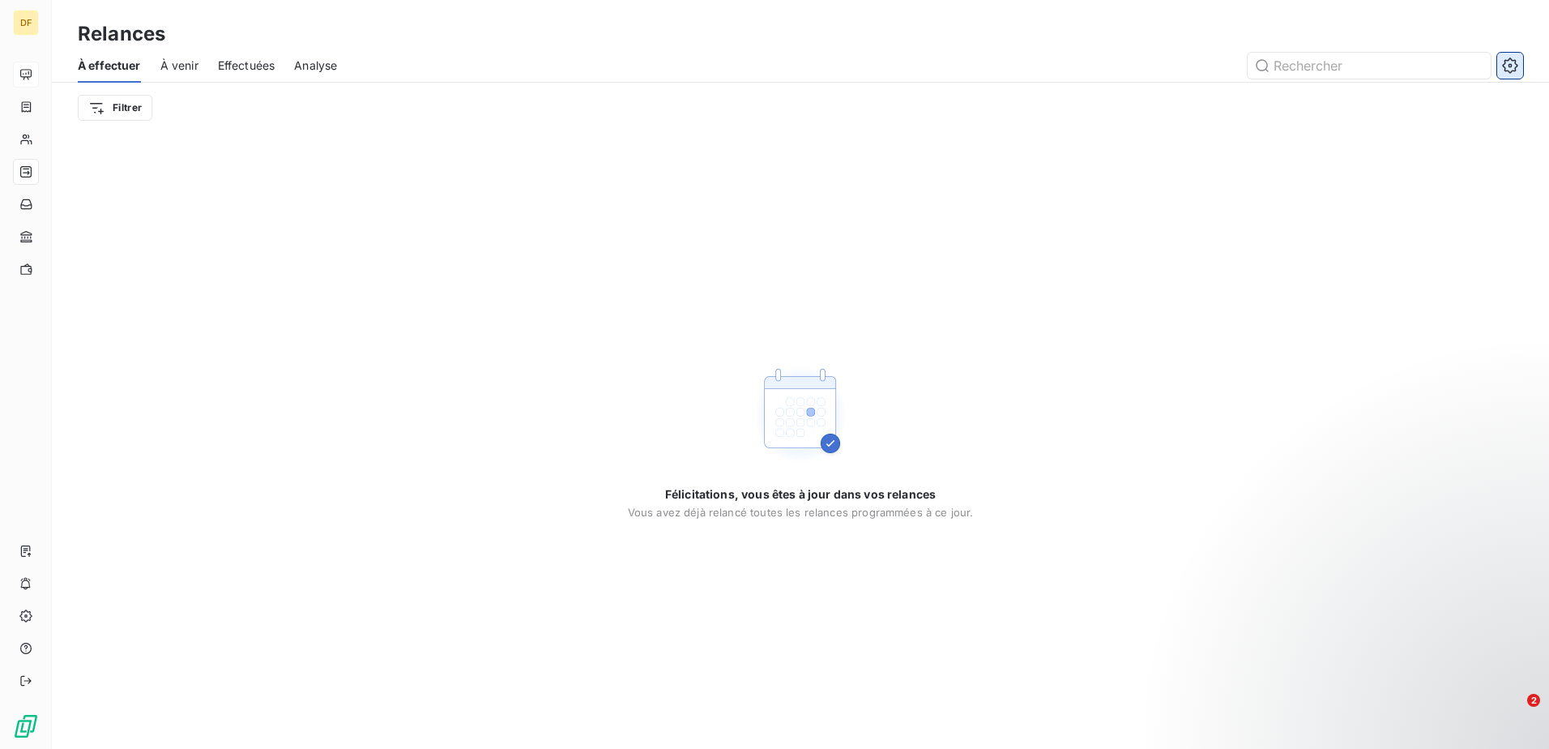
click at [1507, 67] on icon "button" at bounding box center [1510, 66] width 16 height 16
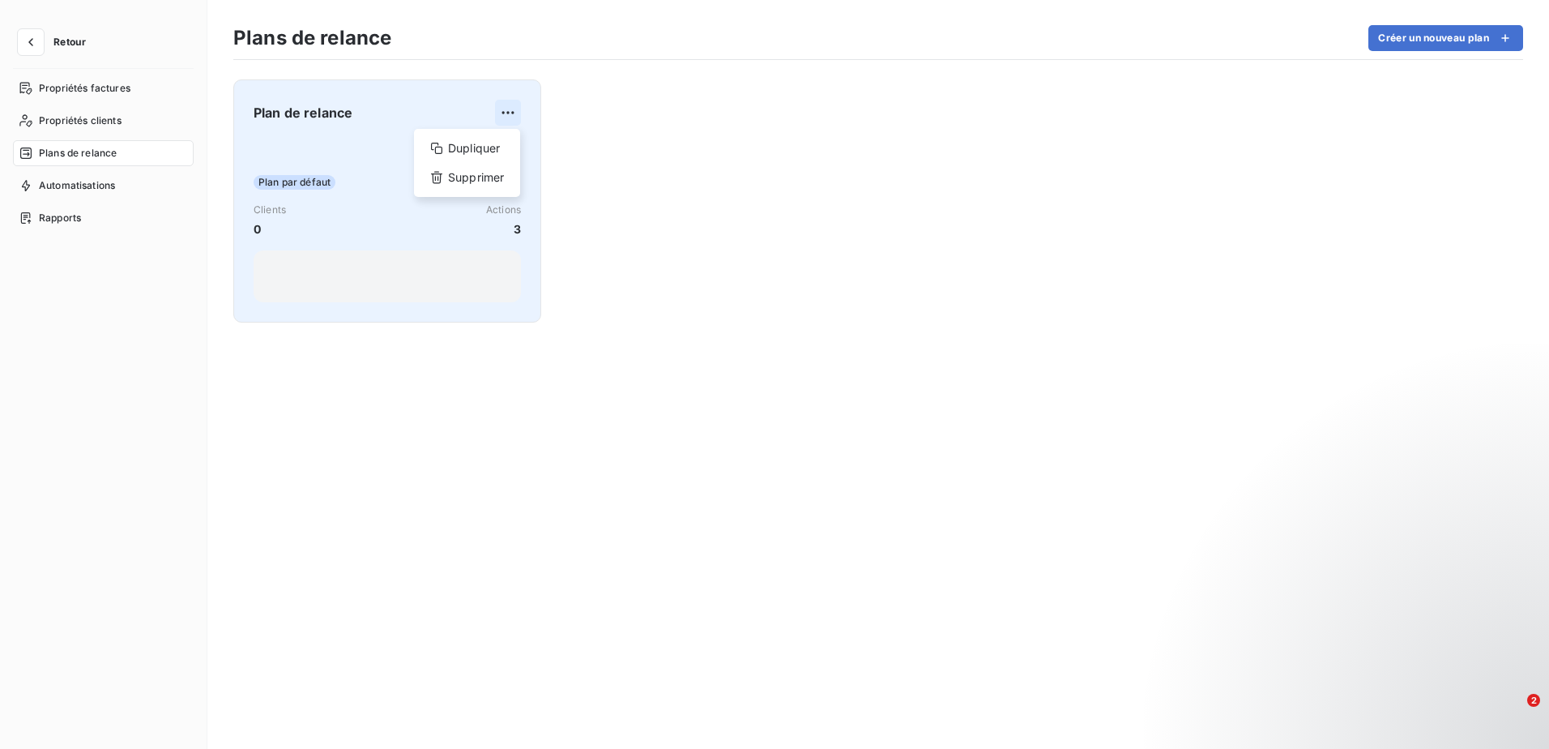
click at [506, 109] on html "Retour Propriétés factures Propriétés clients Plans de relance Automatisations …" at bounding box center [774, 374] width 1549 height 749
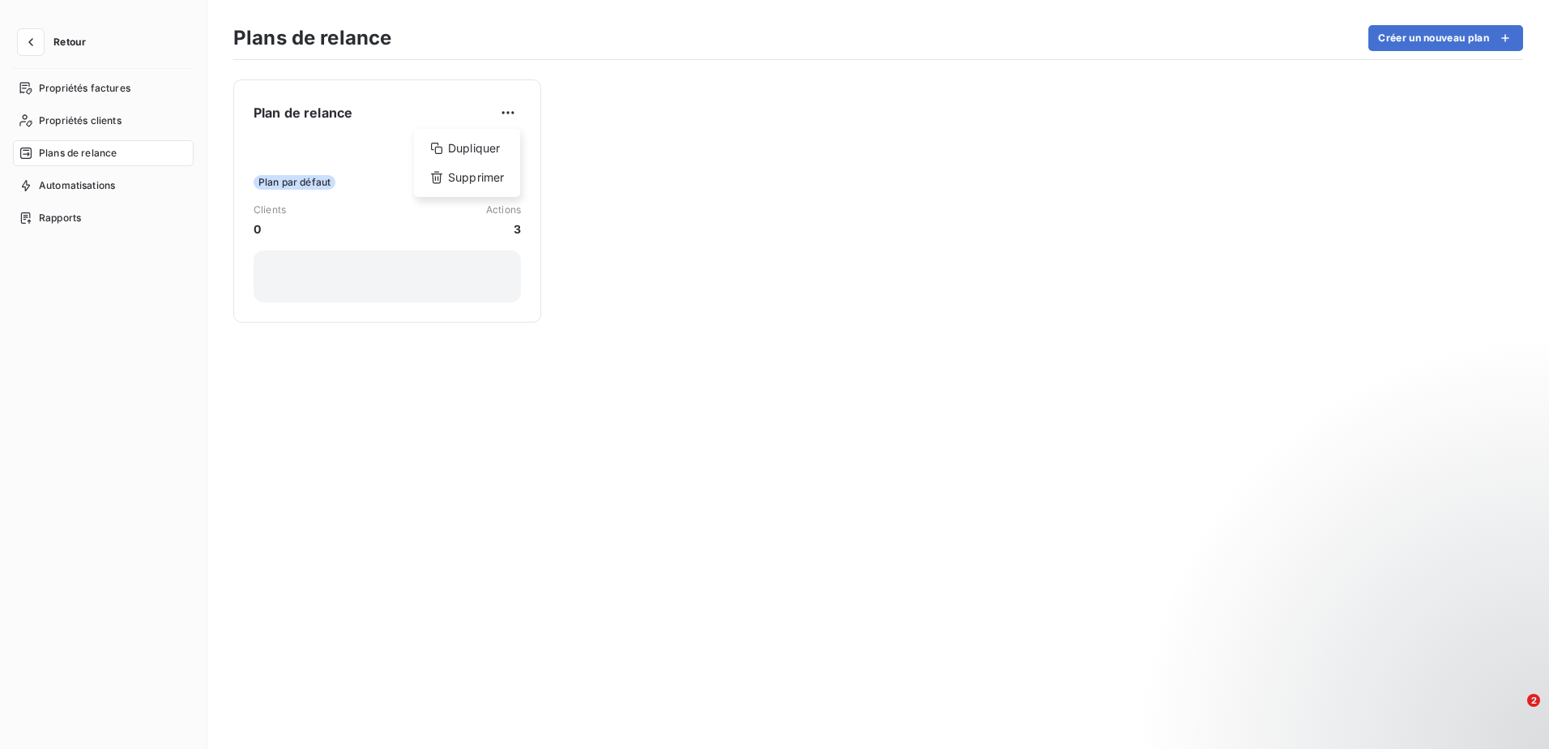
click at [320, 158] on html "Retour Propriétés factures Propriétés clients Plans de relance Automatisations …" at bounding box center [774, 374] width 1549 height 749
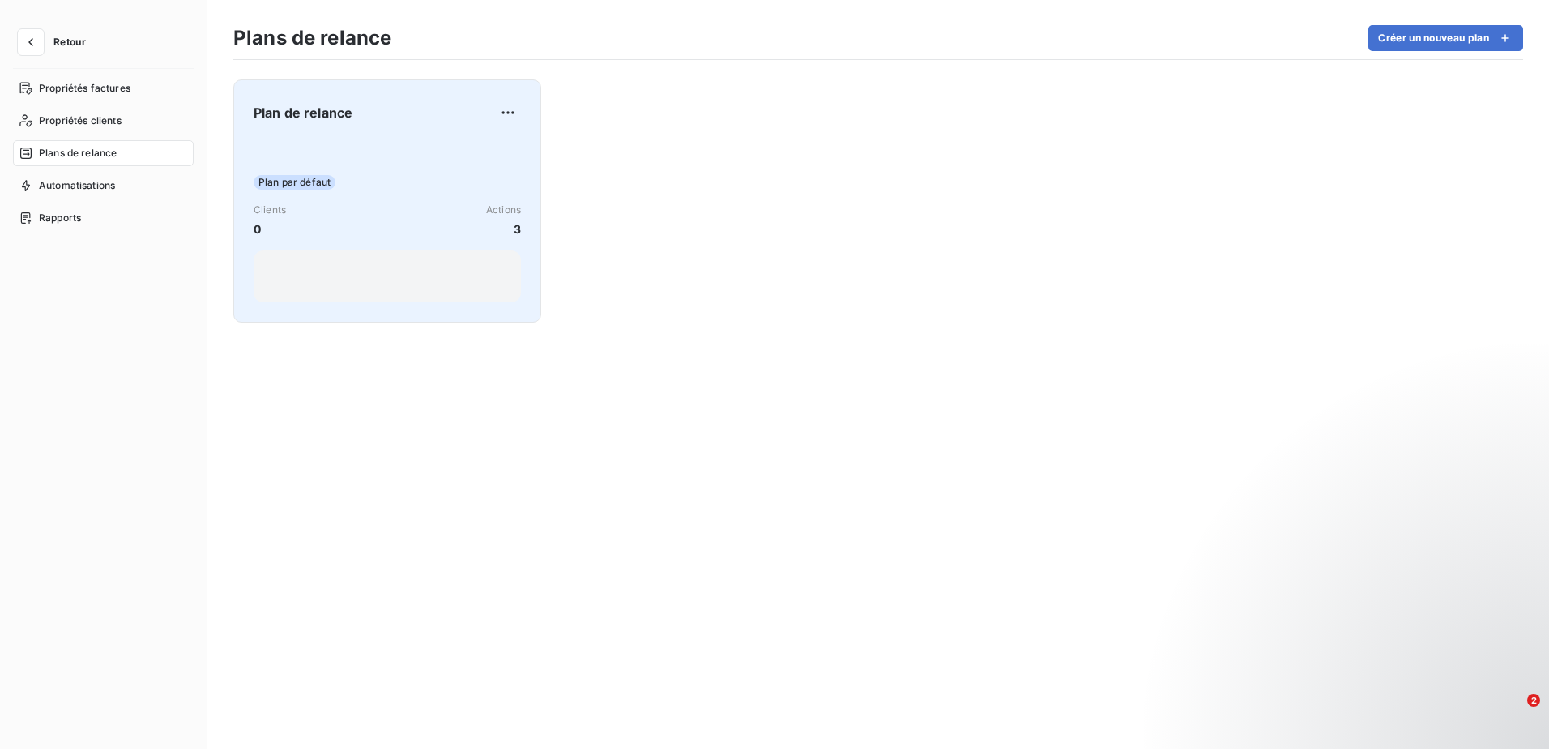
click at [391, 156] on div "Plan par défaut Clients 0 Actions 3" at bounding box center [387, 221] width 267 height 164
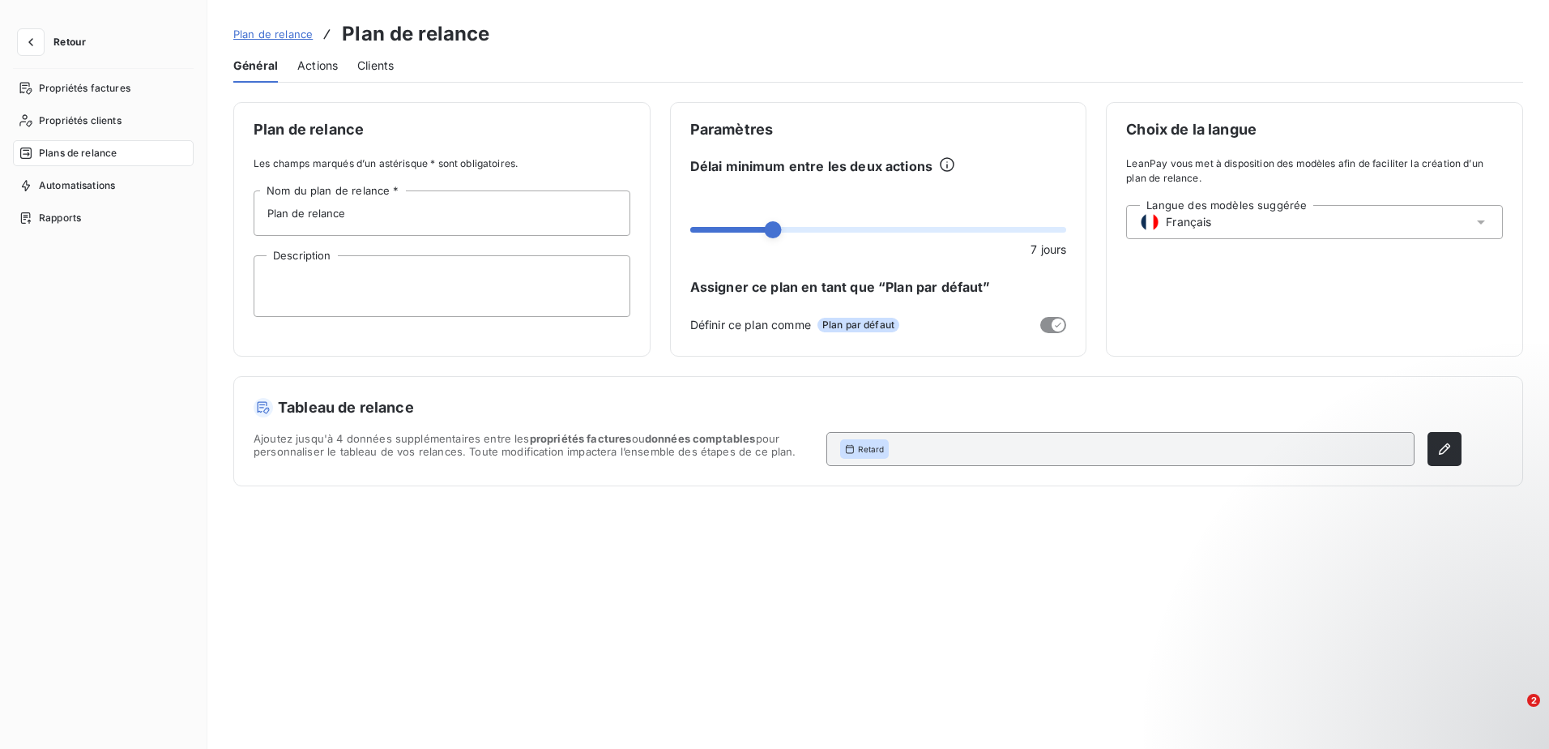
click at [319, 66] on span "Actions" at bounding box center [317, 66] width 41 height 16
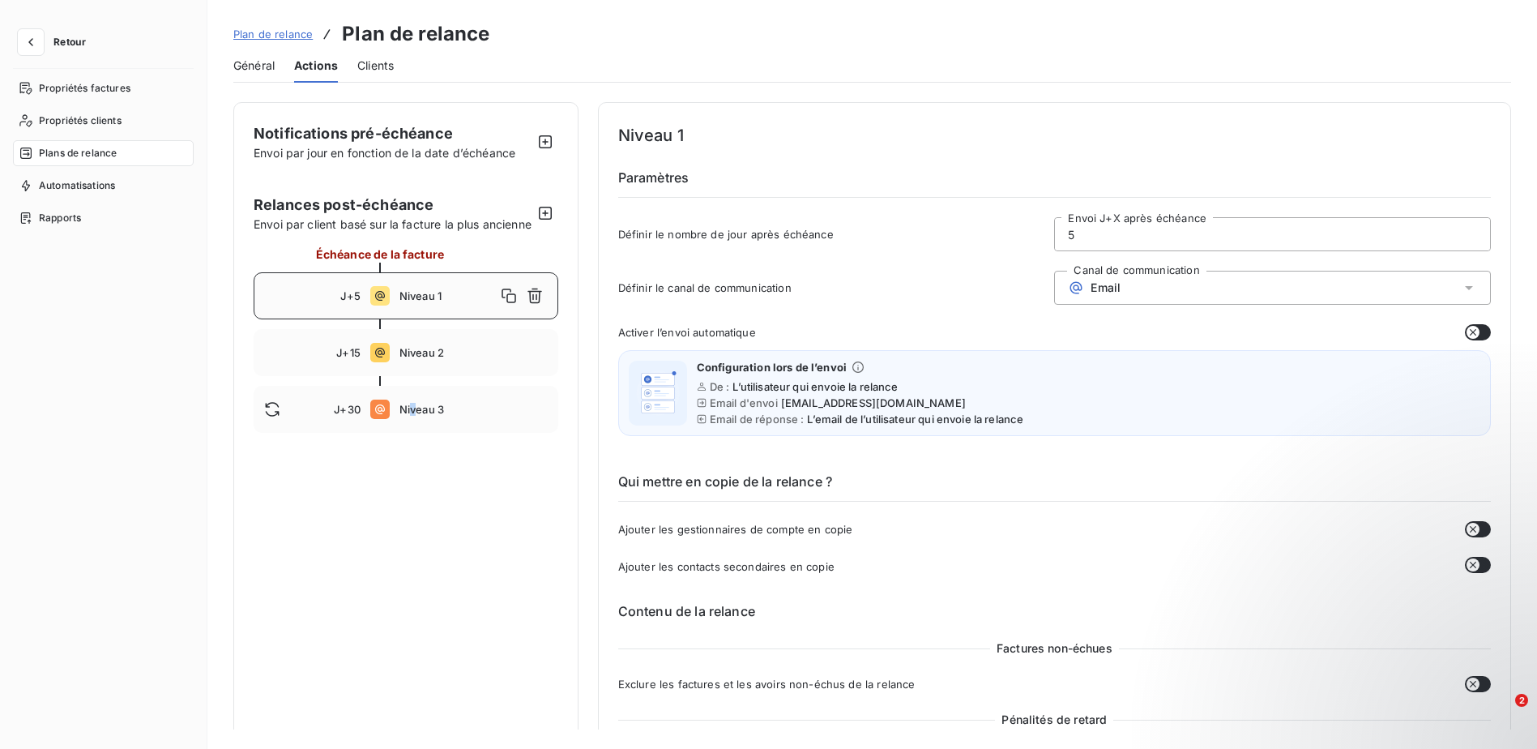
click at [509, 84] on div "Plan de relance Plan de relance Général Actions Clients Notifications pré-échéa…" at bounding box center [871, 374] width 1329 height 749
click at [434, 302] on span "Niveau 1" at bounding box center [447, 295] width 96 height 13
click at [257, 65] on span "Général" at bounding box center [253, 66] width 41 height 16
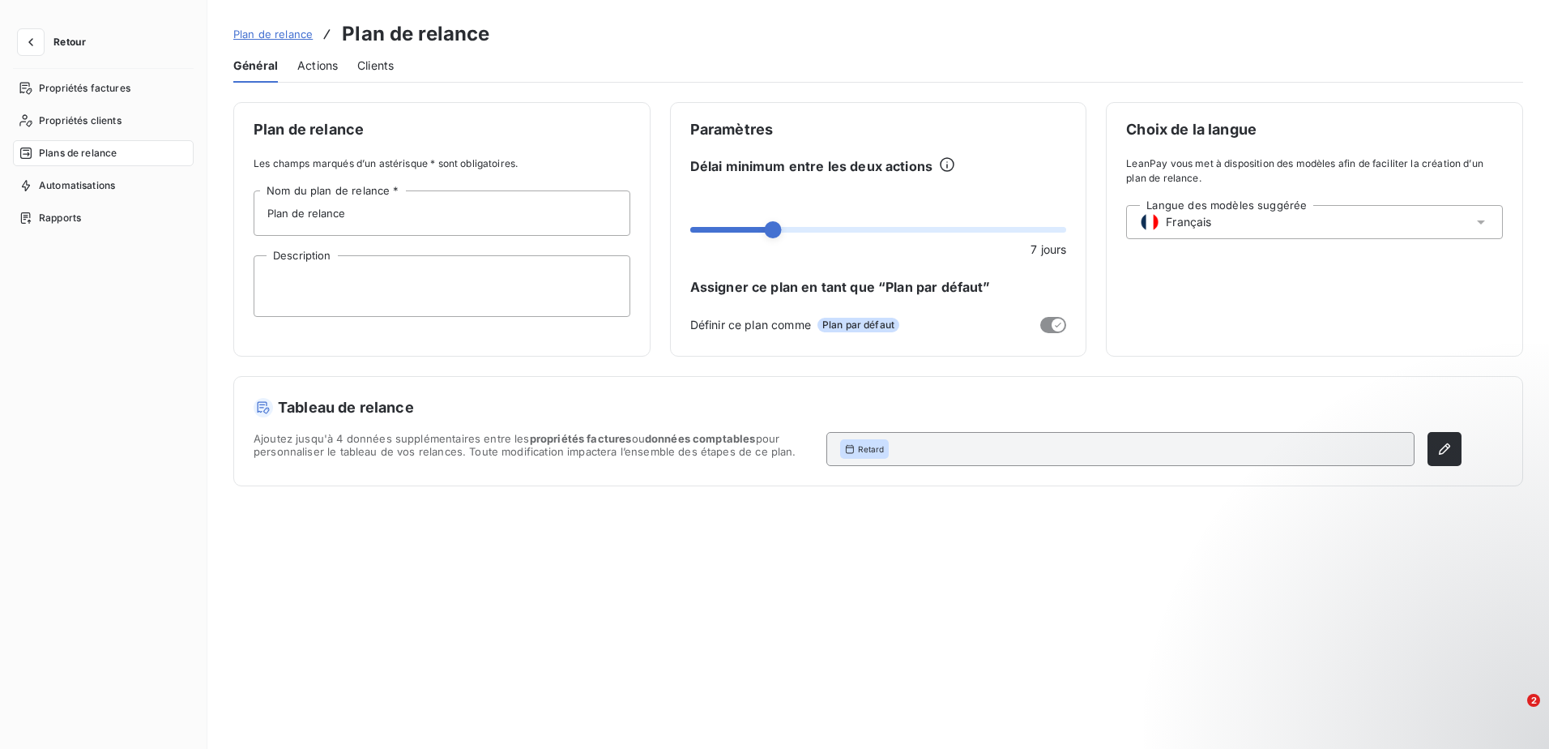
click at [318, 67] on span "Actions" at bounding box center [317, 66] width 41 height 16
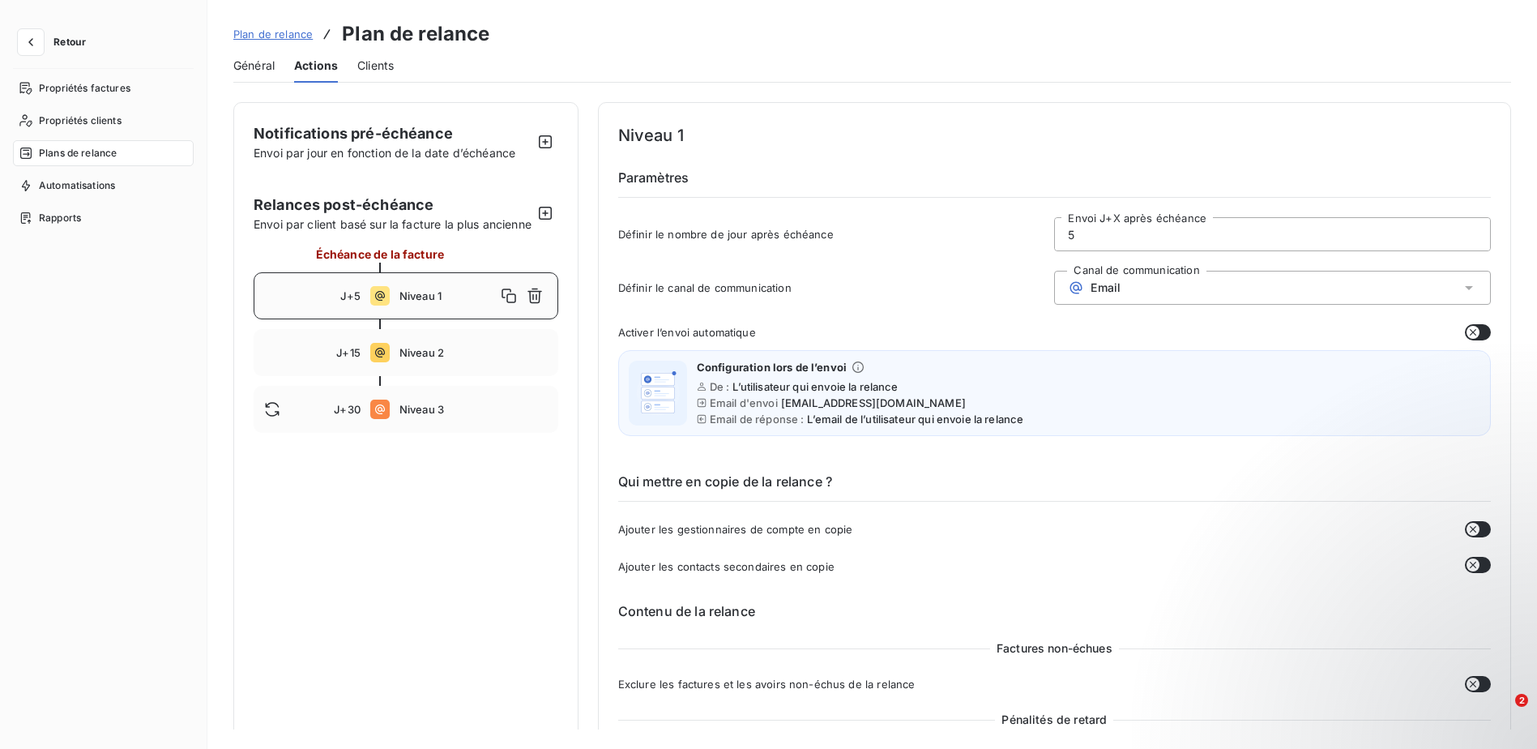
click at [1037, 36] on div "Plan de relance Plan de relance" at bounding box center [872, 33] width 1278 height 29
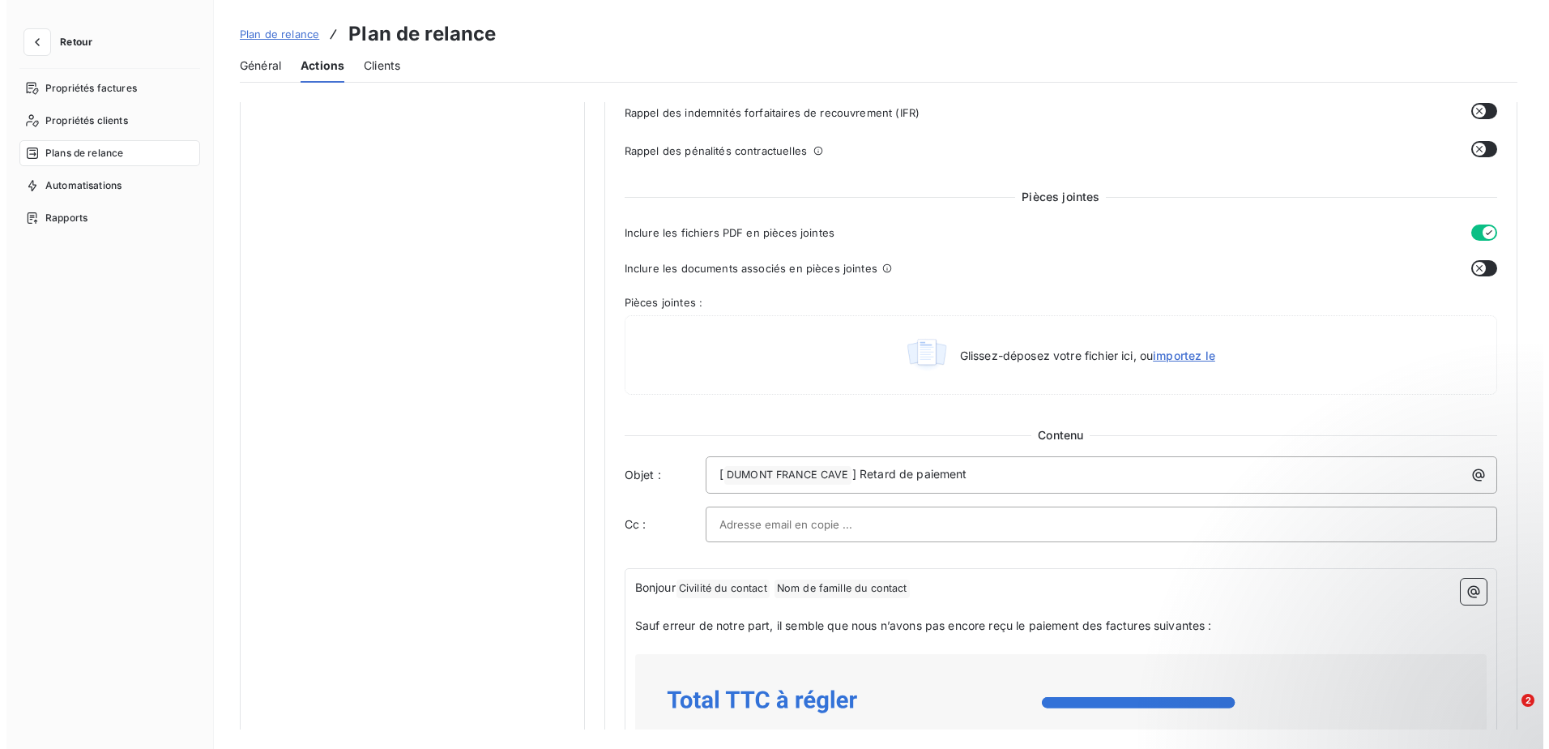
scroll to position [648, 0]
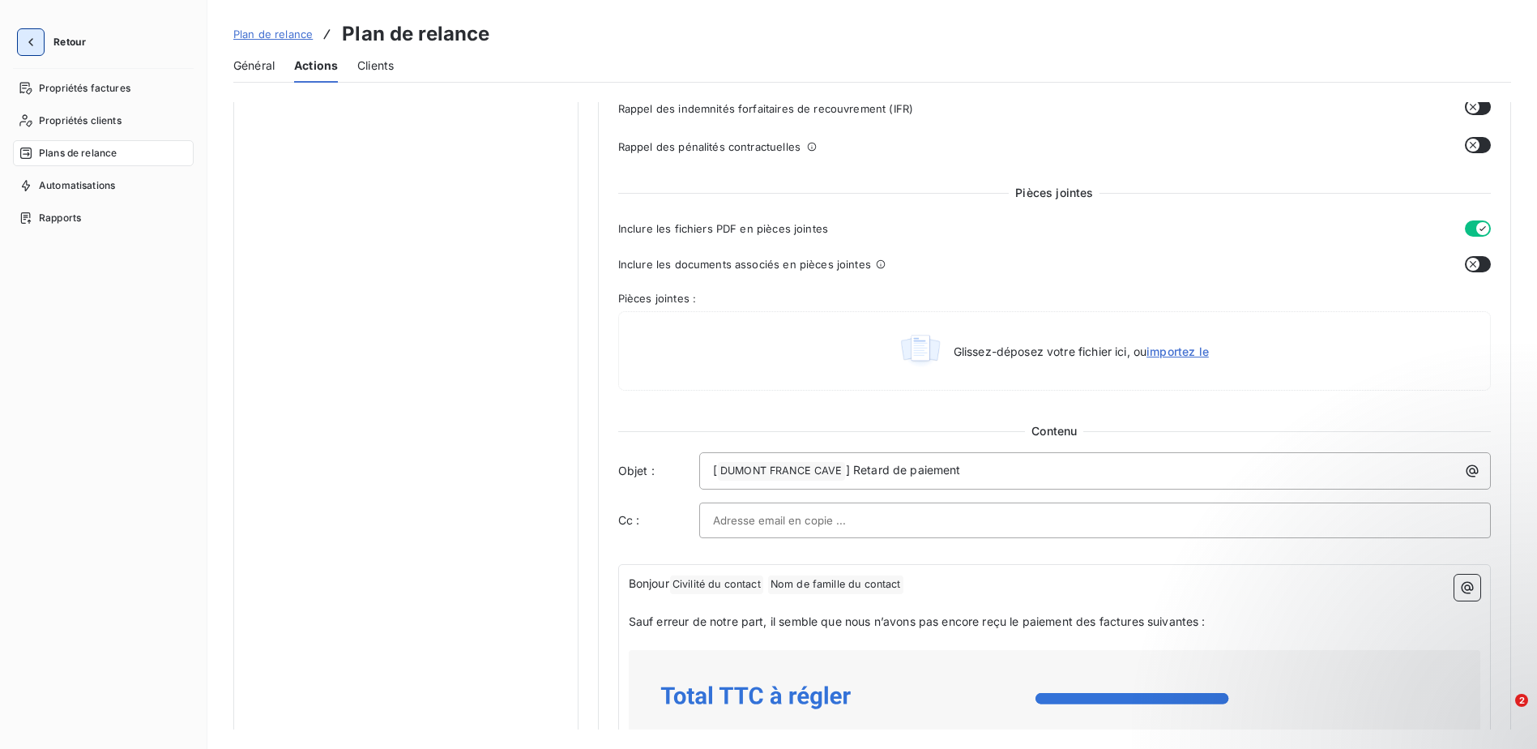
click at [33, 44] on icon "button" at bounding box center [31, 42] width 16 height 16
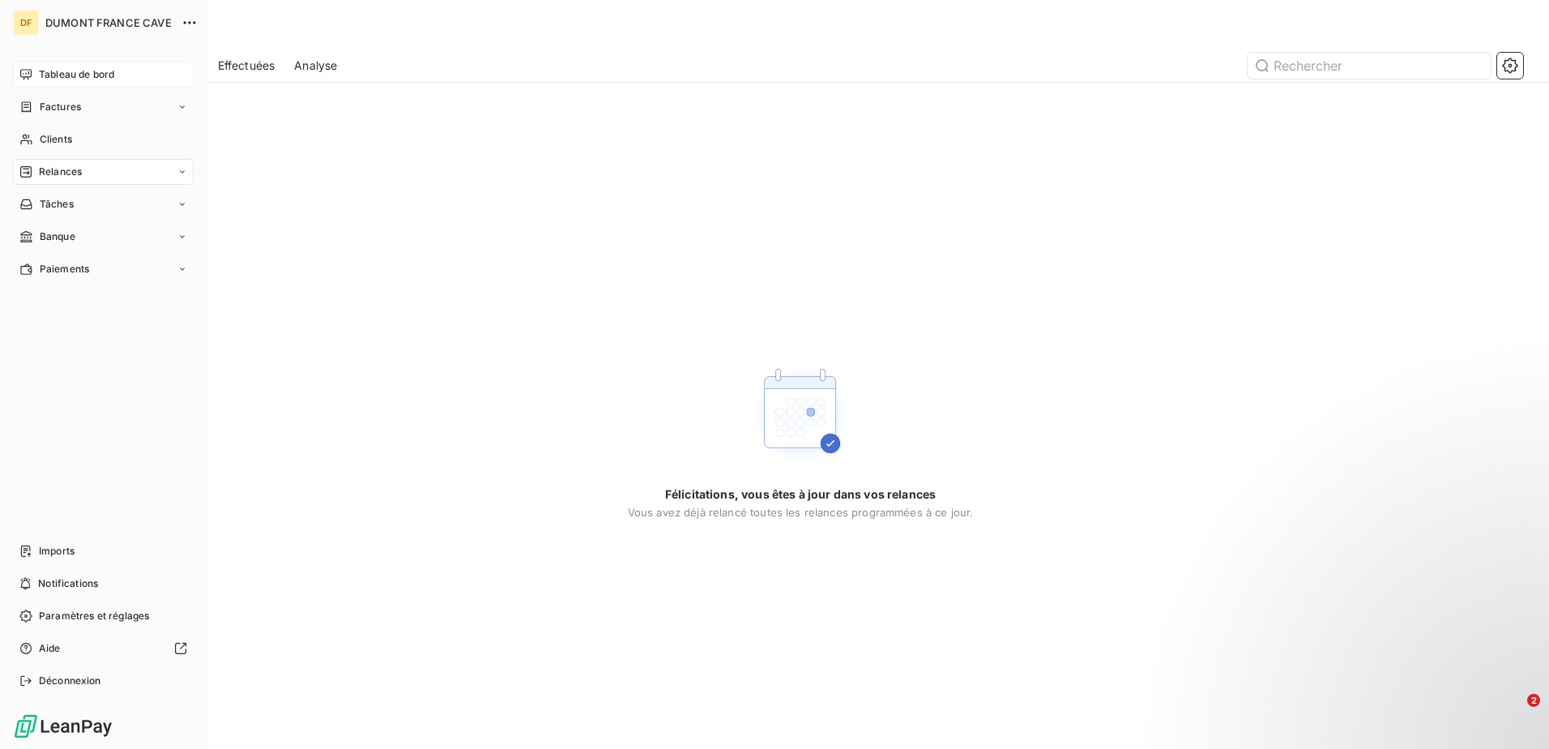
click at [79, 73] on span "Tableau de bord" at bounding box center [76, 74] width 75 height 15
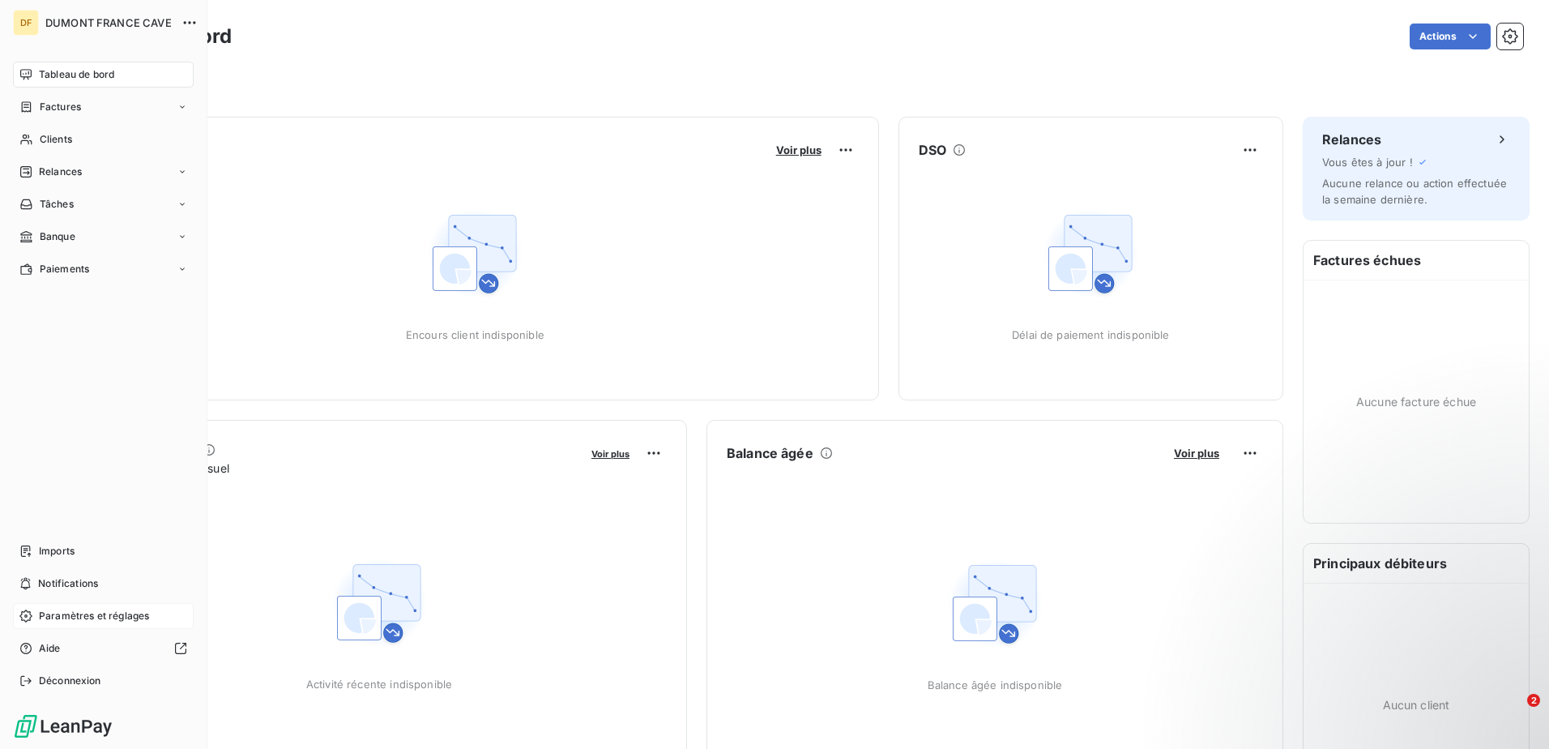
click at [81, 615] on span "Paramètres et réglages" at bounding box center [94, 615] width 110 height 15
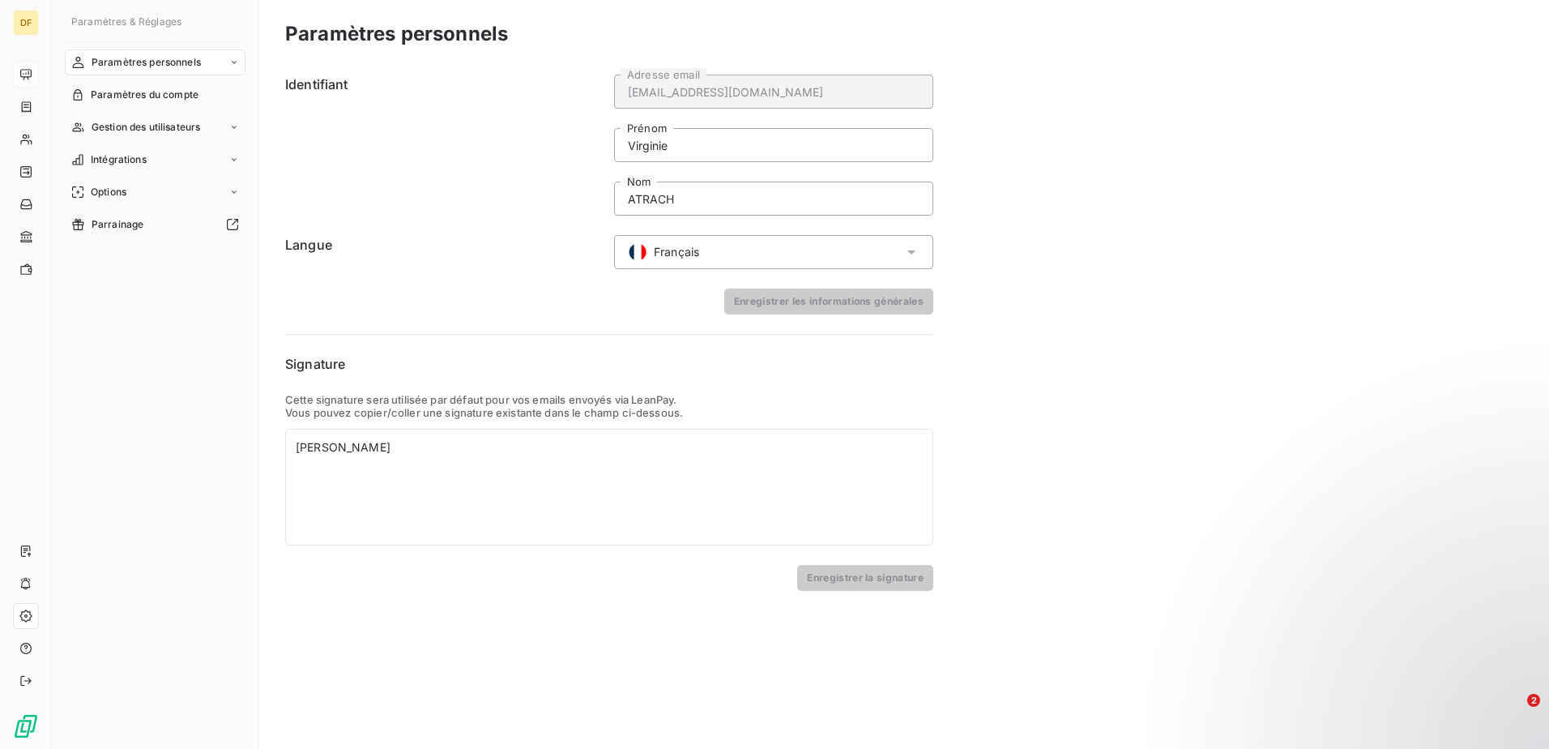
click at [136, 66] on span "Paramètres personnels" at bounding box center [146, 62] width 109 height 15
click at [176, 95] on span "Informations personnelles" at bounding box center [152, 94] width 122 height 15
click at [185, 129] on span "Centre de notifications" at bounding box center [144, 127] width 106 height 15
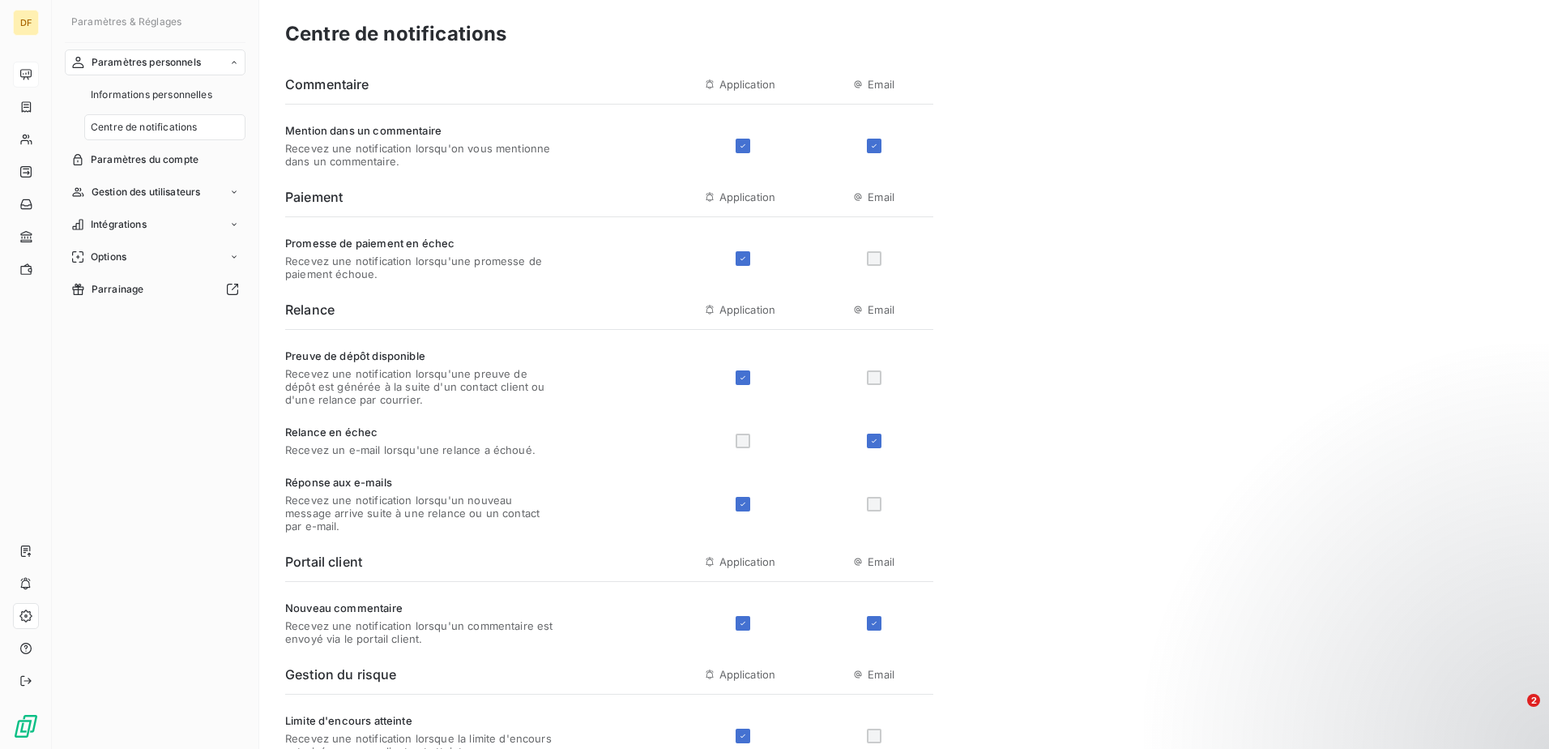
click at [878, 256] on div at bounding box center [874, 258] width 15 height 15
click at [873, 260] on div at bounding box center [874, 258] width 15 height 15
click at [876, 250] on div "Promesse de paiement en échec Recevez une notification lorsqu'une promesse de p…" at bounding box center [609, 259] width 648 height 44
click at [876, 263] on div at bounding box center [874, 258] width 15 height 15
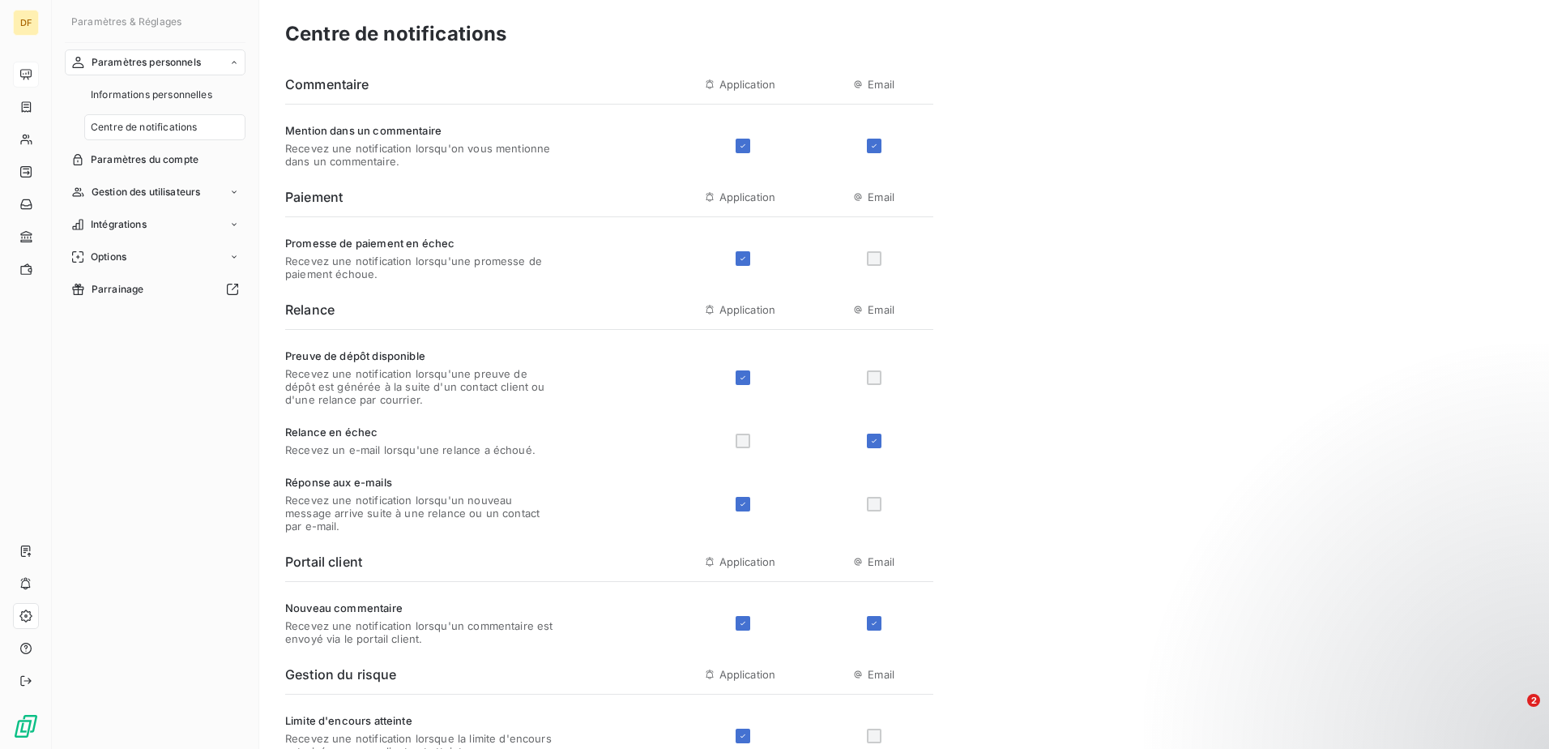
click at [876, 263] on div at bounding box center [874, 258] width 15 height 15
click at [1174, 280] on div "Centre de notifications Commentaire Application Email Mention dans un commentai…" at bounding box center [904, 609] width 1290 height 1219
click at [872, 378] on div at bounding box center [874, 377] width 15 height 15
click at [1120, 381] on div "Centre de notifications Commentaire Application Email Mention dans un commentai…" at bounding box center [904, 609] width 1290 height 1219
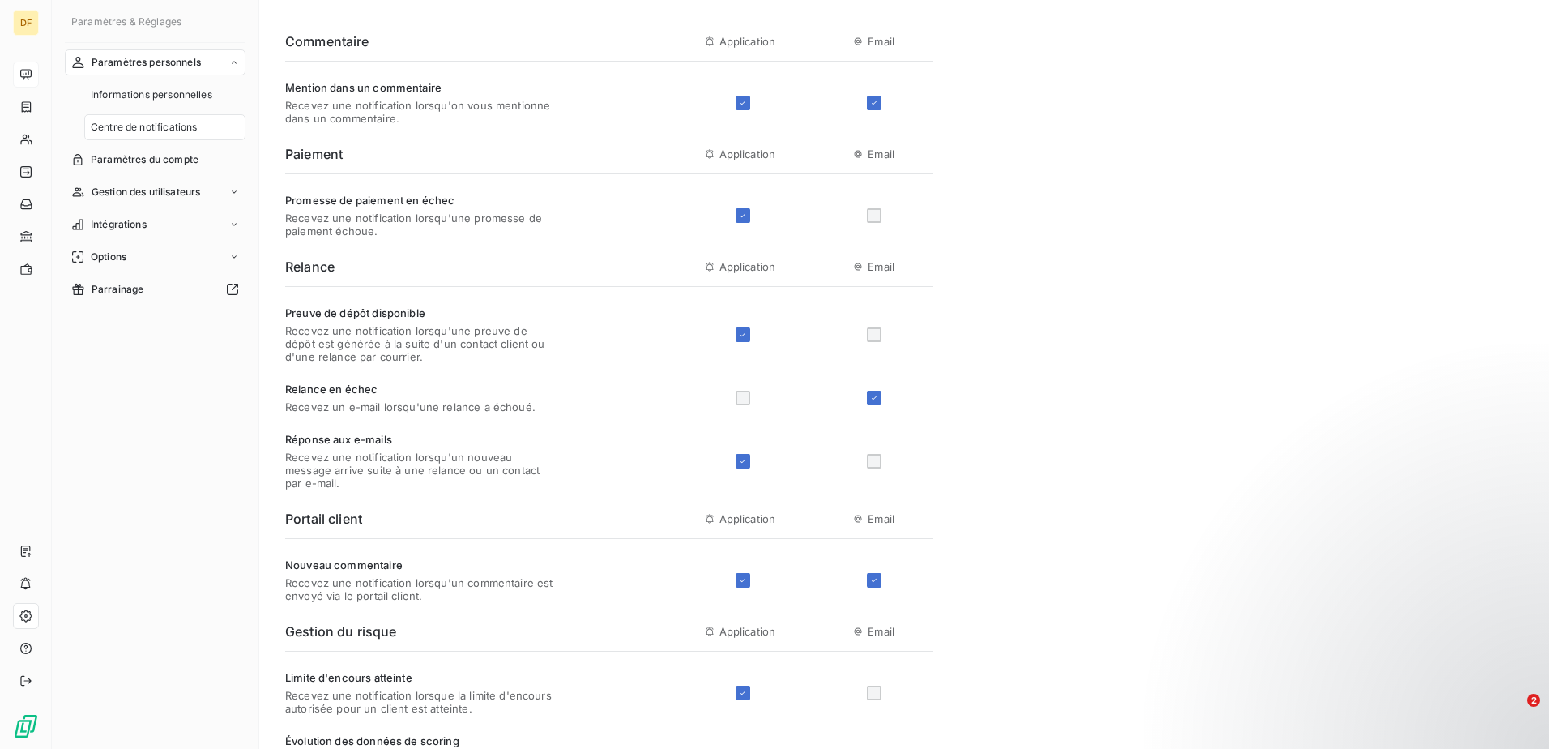
click at [1523, 0] on html "DF Paramètres & Réglages Paramètres personnels Informations personnelles Centre…" at bounding box center [774, 374] width 1549 height 749
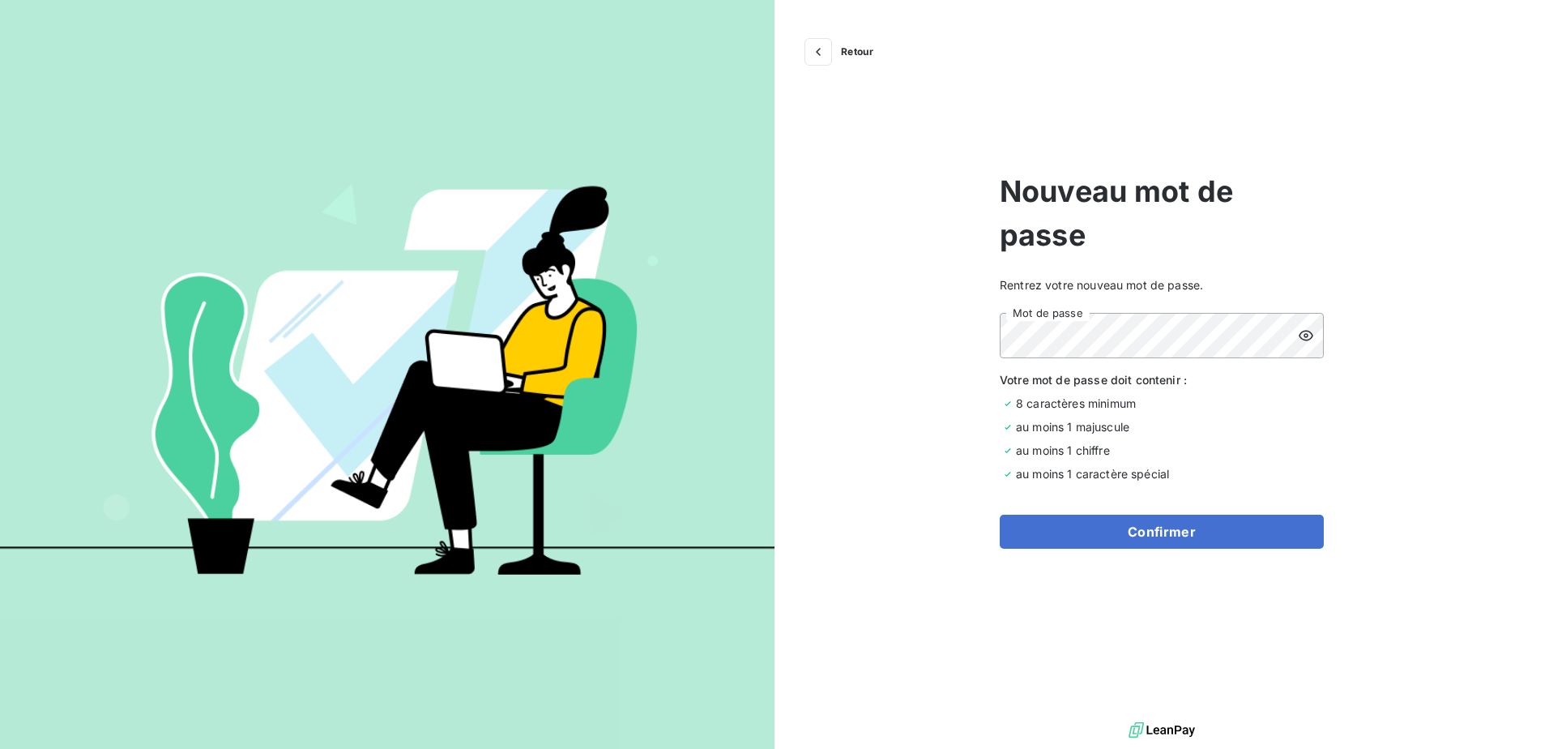
click at [1304, 335] on icon at bounding box center [1306, 336] width 15 height 11
click at [1218, 532] on button "Confirmer" at bounding box center [1162, 531] width 324 height 34
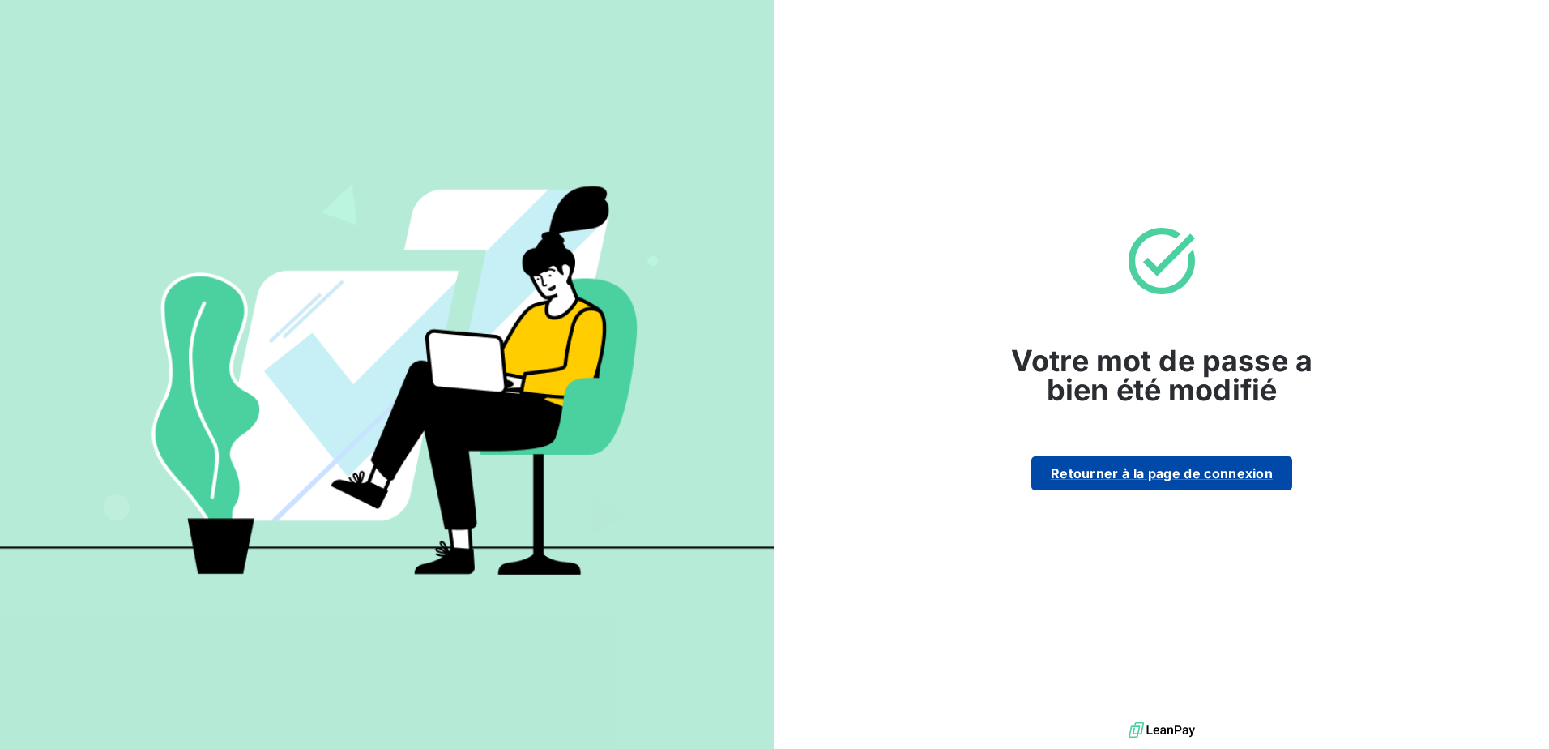
click at [1167, 472] on button "Retourner à la page de connexion" at bounding box center [1161, 473] width 261 height 34
